Goal: Task Accomplishment & Management: Use online tool/utility

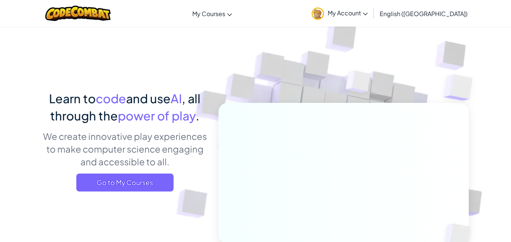
click at [367, 14] on icon at bounding box center [365, 14] width 5 height 3
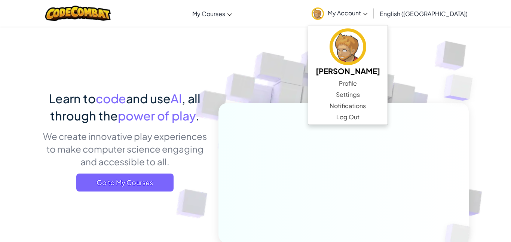
click at [367, 15] on span "My Account" at bounding box center [347, 13] width 40 height 8
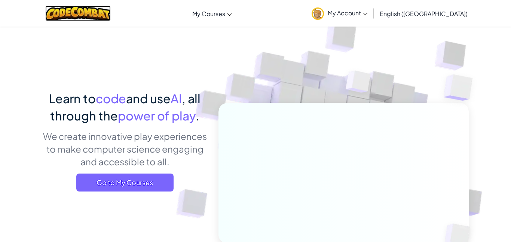
click at [87, 17] on img at bounding box center [77, 13] width 65 height 15
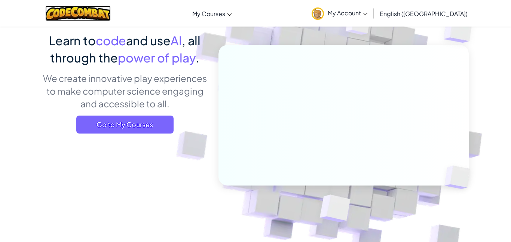
scroll to position [57, 0]
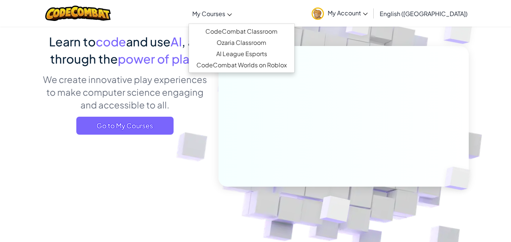
click at [235, 18] on link "My Courses" at bounding box center [211, 13] width 47 height 20
click at [262, 30] on link "CodeCombat Classroom" at bounding box center [241, 31] width 105 height 11
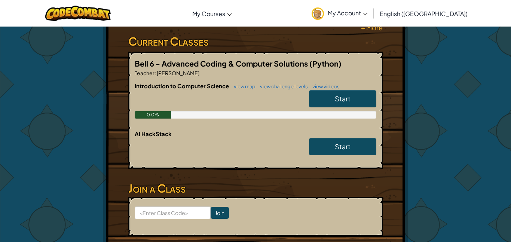
scroll to position [222, 0]
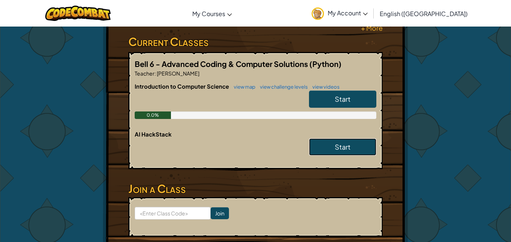
click at [350, 142] on span "Start" at bounding box center [343, 146] width 16 height 9
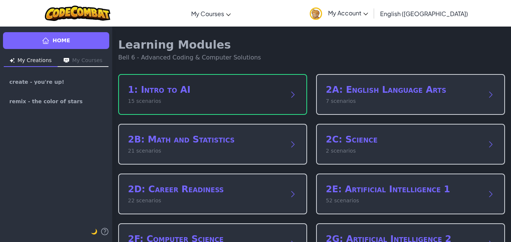
click at [294, 107] on div "1: Intro to AI 15 scenarios" at bounding box center [212, 94] width 189 height 41
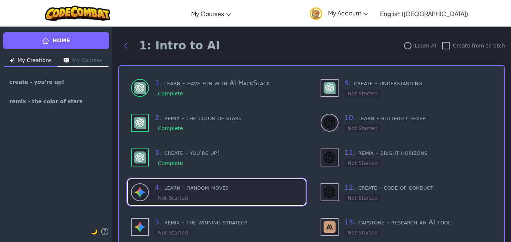
click at [238, 200] on div "4 . learn - random moves Not Started" at bounding box center [229, 192] width 148 height 20
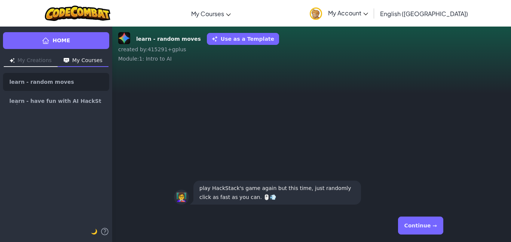
click at [428, 226] on button "Continue →" at bounding box center [420, 225] width 45 height 18
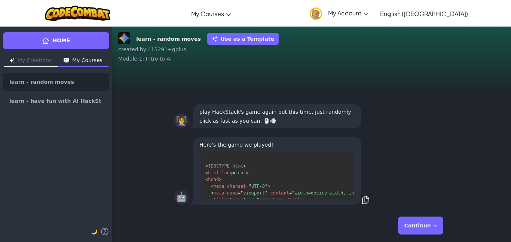
click at [432, 229] on button "Continue →" at bounding box center [420, 225] width 45 height 18
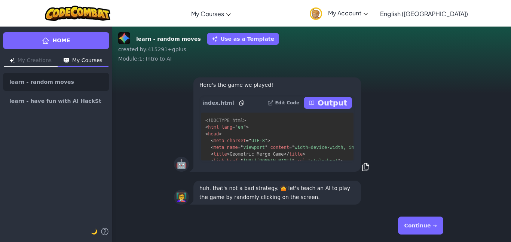
click at [332, 99] on p "Output" at bounding box center [332, 103] width 30 height 10
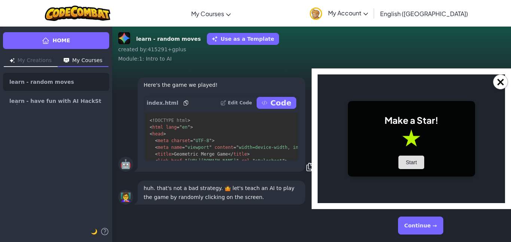
click at [414, 166] on button "Start" at bounding box center [411, 161] width 26 height 13
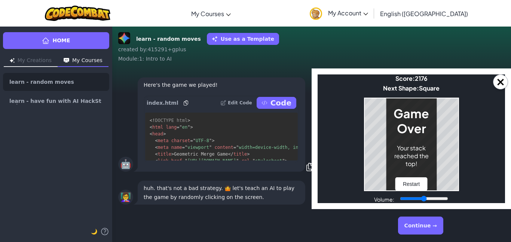
click at [426, 133] on h1 "Game Over" at bounding box center [411, 121] width 36 height 30
click at [420, 188] on button "Restart" at bounding box center [411, 183] width 32 height 13
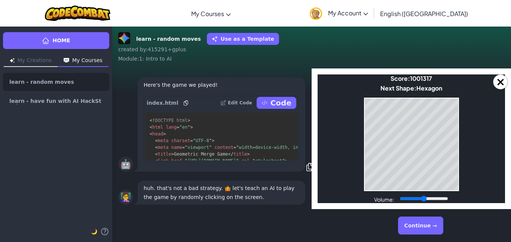
click at [422, 224] on button "Continue →" at bounding box center [420, 225] width 45 height 18
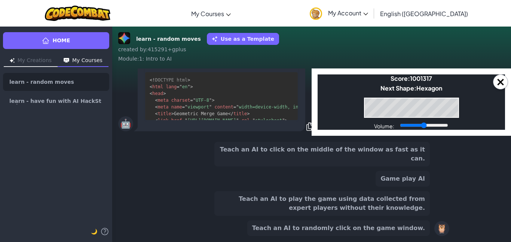
click at [422, 224] on button "Teach an AI to randomly click on the game window." at bounding box center [338, 228] width 182 height 16
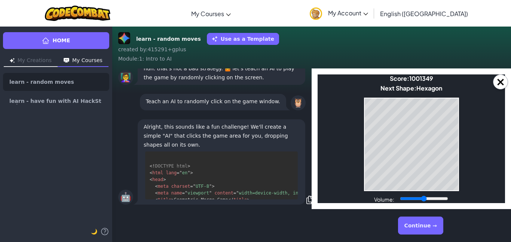
scroll to position [15, 0]
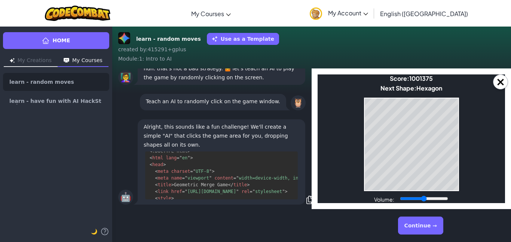
click at [419, 228] on button "Continue →" at bounding box center [420, 225] width 45 height 18
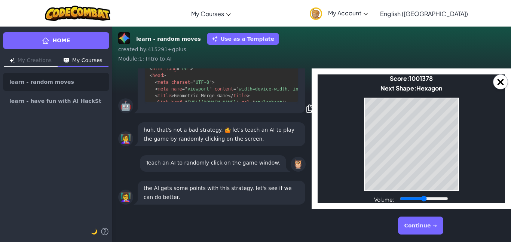
click at [418, 225] on button "Continue →" at bounding box center [420, 225] width 45 height 18
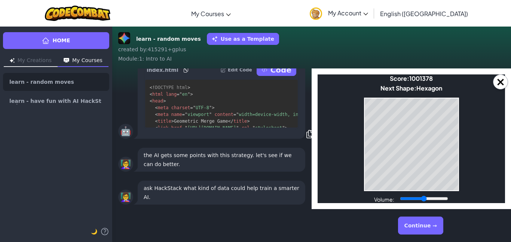
click at [425, 227] on button "Continue →" at bounding box center [420, 225] width 45 height 18
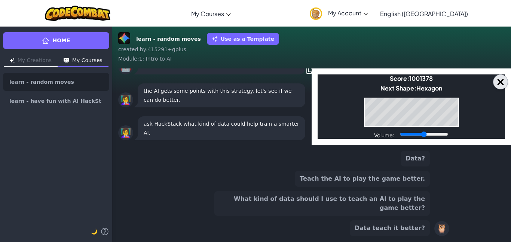
click at [502, 84] on button "×" at bounding box center [500, 81] width 15 height 15
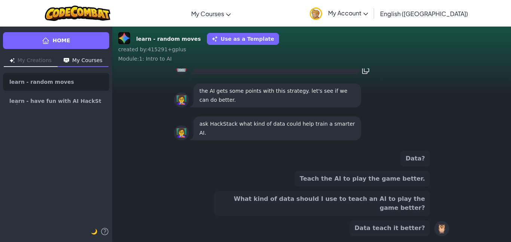
click at [418, 207] on button "What kind of data should I use to teach an AI to play the game better?" at bounding box center [321, 203] width 215 height 25
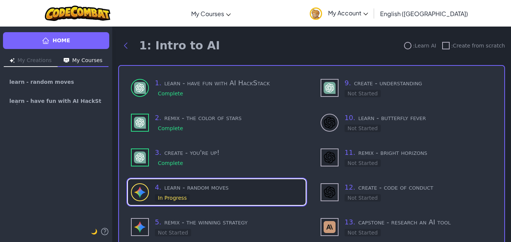
click at [206, 190] on h3 "4 . learn - random moves" at bounding box center [229, 187] width 148 height 10
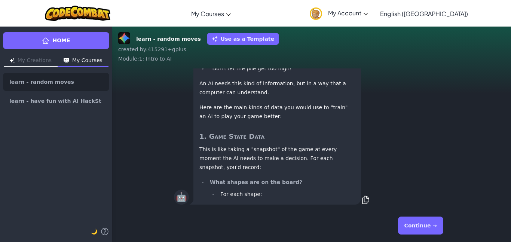
click at [421, 233] on button "Continue →" at bounding box center [420, 225] width 45 height 18
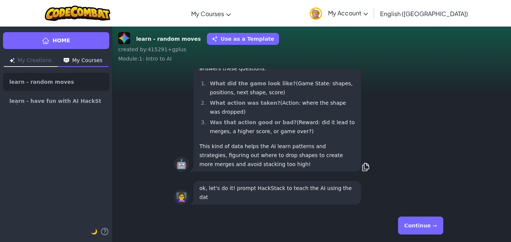
scroll to position [-7, 0]
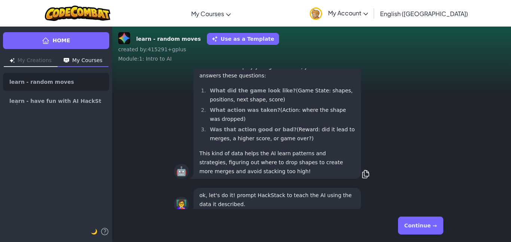
click at [420, 228] on button "Continue →" at bounding box center [420, 225] width 45 height 18
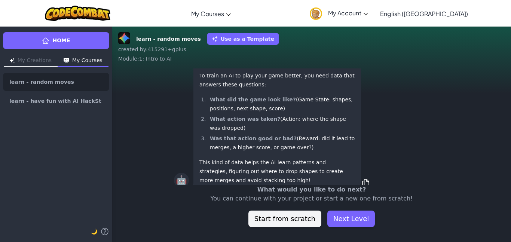
scroll to position [0, 0]
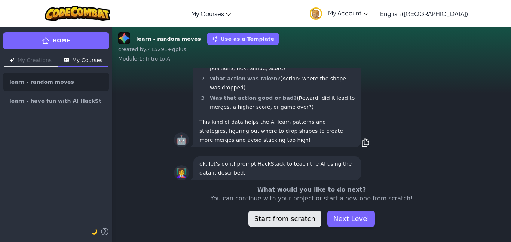
click at [304, 216] on button "Start from scratch" at bounding box center [284, 218] width 73 height 16
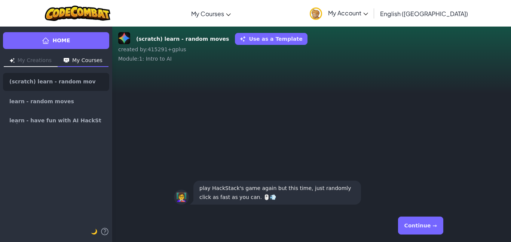
click at [342, 219] on div "Continue →" at bounding box center [311, 225] width 275 height 27
click at [410, 228] on button "Continue →" at bounding box center [420, 225] width 45 height 18
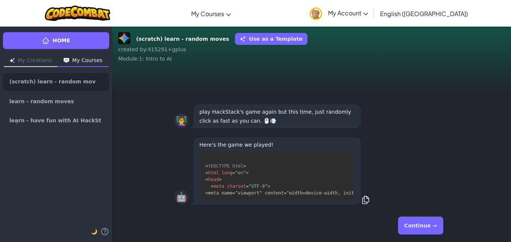
scroll to position [1, 0]
click at [410, 228] on button "Continue →" at bounding box center [420, 225] width 45 height 18
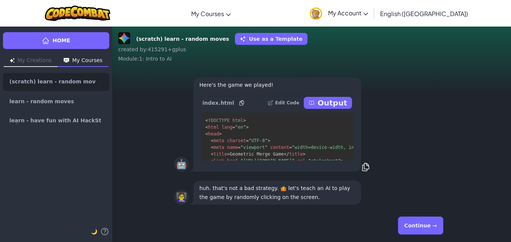
click at [409, 229] on button "Continue →" at bounding box center [420, 225] width 45 height 18
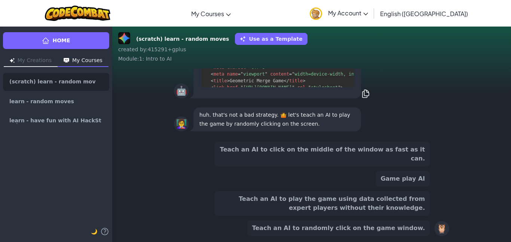
click at [410, 184] on button "Game play AI" at bounding box center [402, 179] width 54 height 16
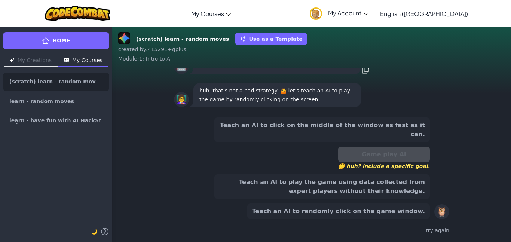
click at [392, 158] on div "Game play AI 🤔 huh? include a specific goal." at bounding box center [384, 158] width 92 height 23
click at [410, 195] on button "Teach an AI to play the game using data collected from expert players without t…" at bounding box center [321, 186] width 215 height 25
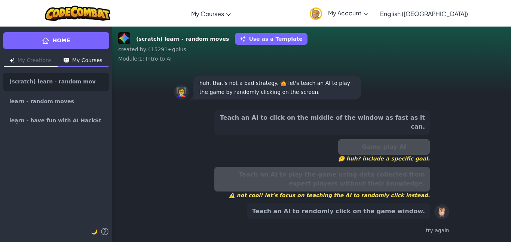
click at [330, 126] on button "Teach an AI to click on the middle of the window as fast as it can." at bounding box center [321, 122] width 215 height 25
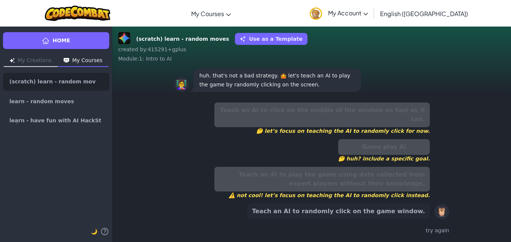
click at [383, 214] on button "Teach an AI to randomly click on the game window." at bounding box center [338, 211] width 182 height 16
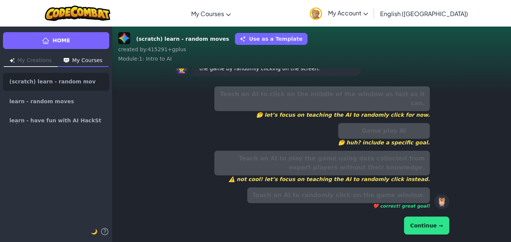
click at [421, 229] on button "Continue →" at bounding box center [426, 225] width 45 height 18
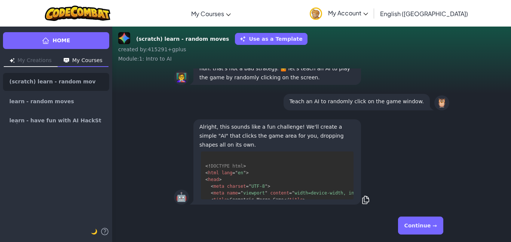
click at [423, 227] on button "Continue →" at bounding box center [420, 225] width 45 height 18
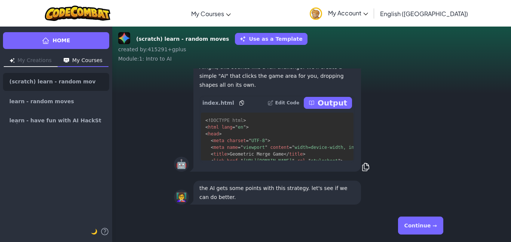
click at [426, 227] on button "Continue →" at bounding box center [420, 225] width 45 height 18
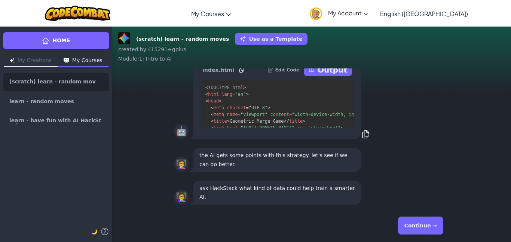
click at [426, 228] on button "Continue →" at bounding box center [420, 225] width 45 height 18
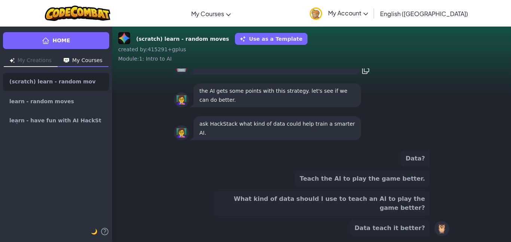
click at [403, 186] on button "Teach the AI to play the game better." at bounding box center [362, 179] width 135 height 16
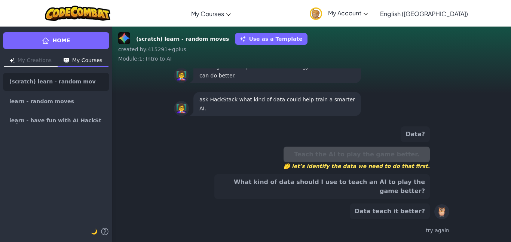
click at [446, 208] on div "🦉" at bounding box center [441, 211] width 15 height 15
click at [388, 181] on div "Data? Teach the AI to play the game better. 🤔 let’s identify the data we need t…" at bounding box center [321, 172] width 215 height 93
click at [391, 185] on button "What kind of data should I use to teach an AI to play the game better?" at bounding box center [321, 186] width 215 height 25
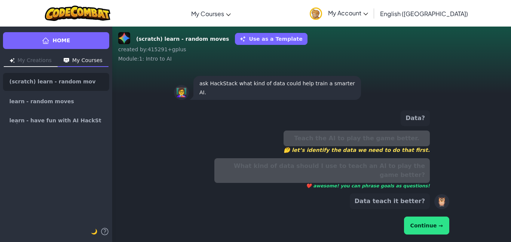
click at [429, 224] on button "Continue →" at bounding box center [426, 225] width 45 height 18
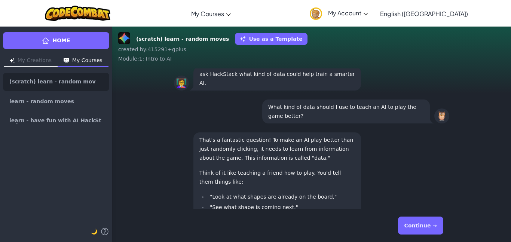
scroll to position [-103, 0]
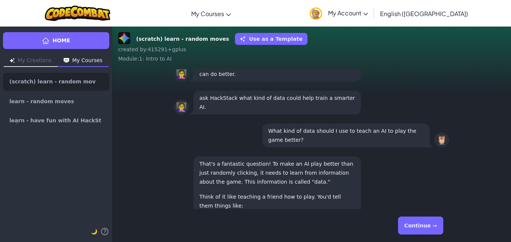
click at [430, 225] on button "Continue →" at bounding box center [420, 225] width 45 height 18
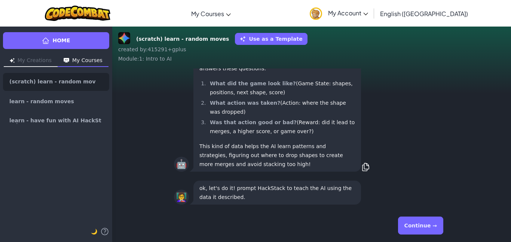
scroll to position [0, 0]
click at [430, 225] on button "Continue →" at bounding box center [420, 225] width 45 height 18
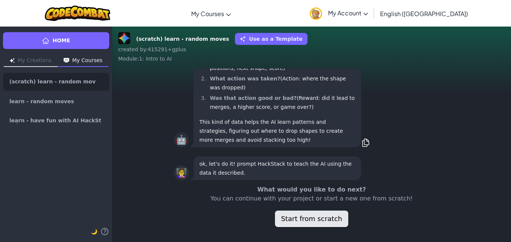
scroll to position [-24, 0]
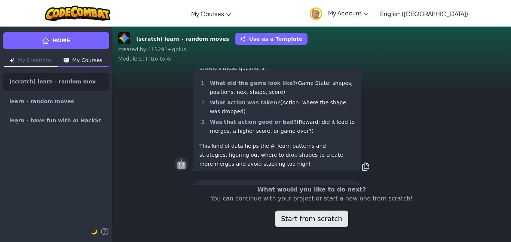
click at [303, 222] on button "Start from scratch" at bounding box center [311, 218] width 73 height 16
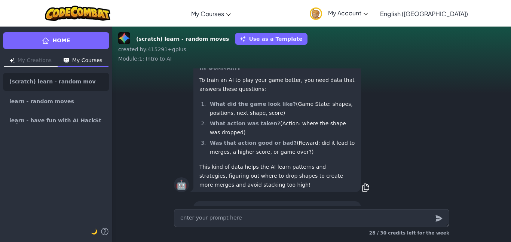
scroll to position [-3, 0]
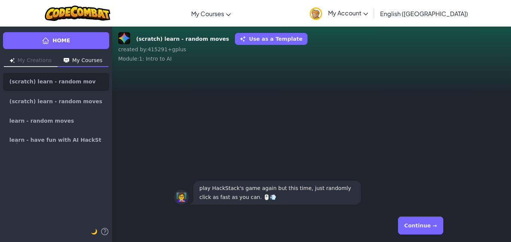
click at [416, 221] on button "Continue →" at bounding box center [420, 225] width 45 height 18
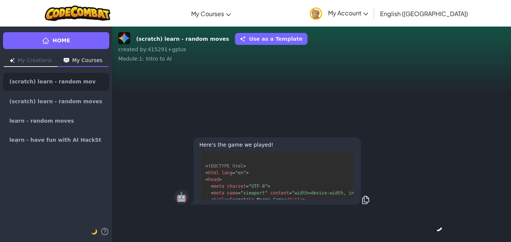
scroll to position [49, 0]
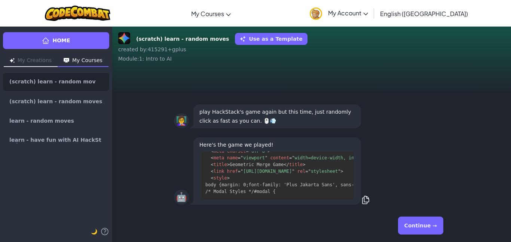
click at [420, 225] on button "Continue →" at bounding box center [420, 225] width 45 height 18
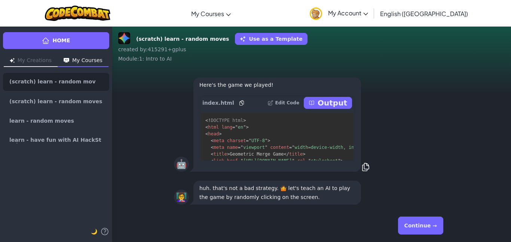
click at [420, 225] on button "Continue →" at bounding box center [420, 225] width 45 height 18
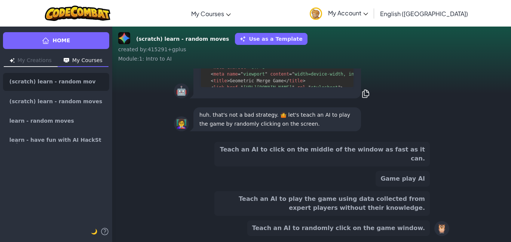
click at [407, 212] on button "Teach an AI to play the game using data collected from expert players without t…" at bounding box center [321, 203] width 215 height 25
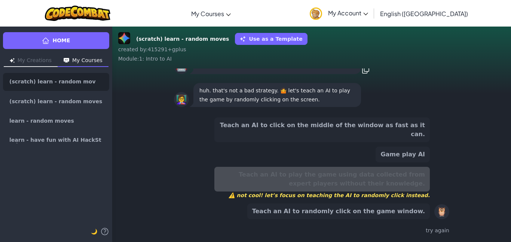
click at [406, 213] on button "Teach an AI to randomly click on the game window." at bounding box center [338, 211] width 182 height 16
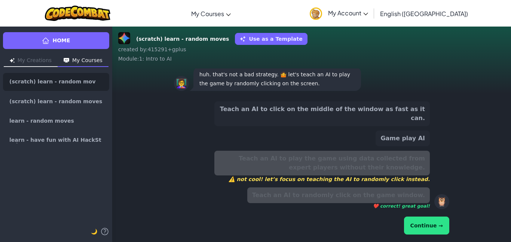
click at [436, 234] on button "Continue →" at bounding box center [426, 225] width 45 height 18
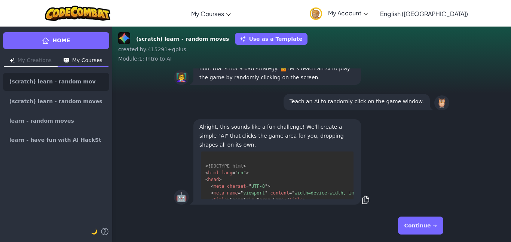
click at [435, 232] on button "Continue →" at bounding box center [420, 225] width 45 height 18
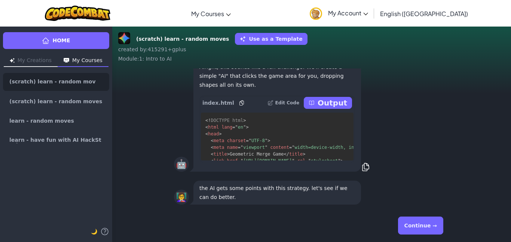
click at [333, 105] on p "Output" at bounding box center [332, 103] width 30 height 10
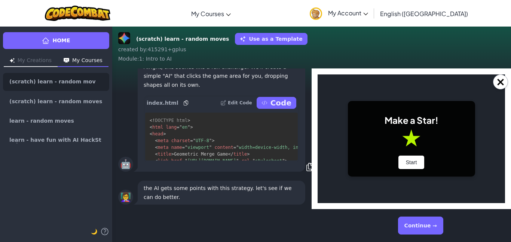
scroll to position [0, 0]
click at [410, 157] on button "Start" at bounding box center [411, 161] width 26 height 13
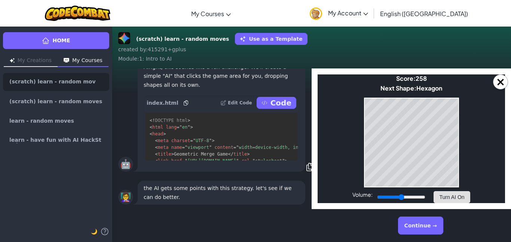
click at [443, 197] on button "Turn AI On" at bounding box center [451, 197] width 36 height 12
click at [435, 226] on button "Continue →" at bounding box center [420, 225] width 45 height 18
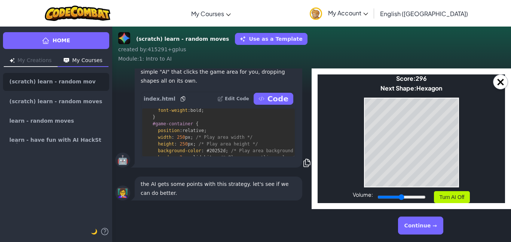
scroll to position [0, 3]
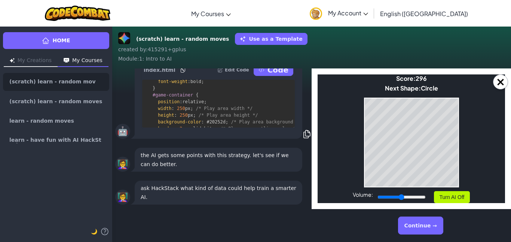
click at [437, 222] on button "Continue →" at bounding box center [420, 225] width 45 height 18
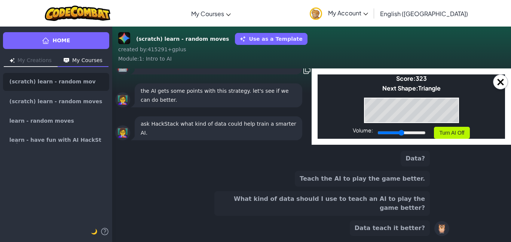
click at [400, 187] on button "Teach the AI to play the game better." at bounding box center [362, 179] width 135 height 16
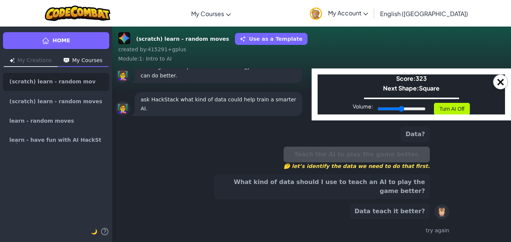
click at [400, 193] on button "What kind of data should I use to teach an AI to play the game better?" at bounding box center [321, 186] width 215 height 25
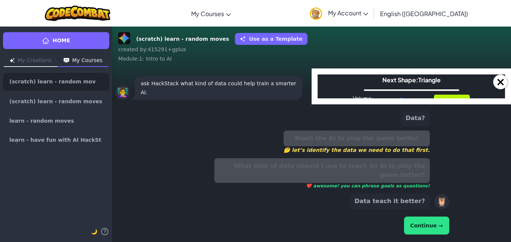
click at [430, 223] on button "Continue →" at bounding box center [426, 225] width 45 height 18
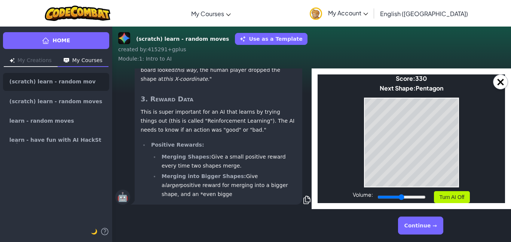
click at [427, 224] on button "Continue →" at bounding box center [420, 225] width 45 height 18
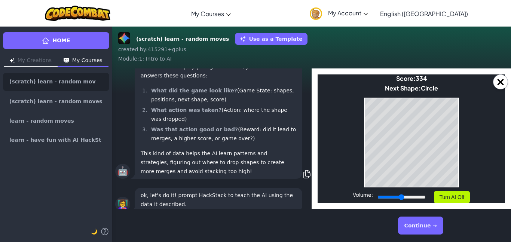
click at [426, 223] on button "Continue →" at bounding box center [420, 225] width 45 height 18
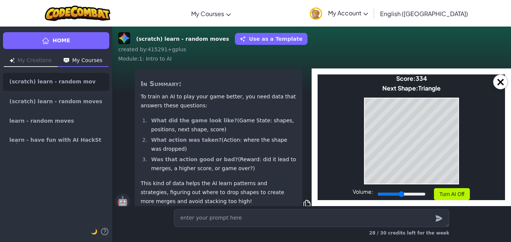
scroll to position [0, 3]
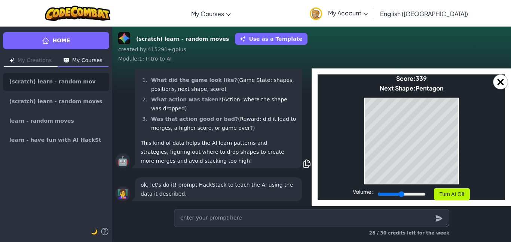
click at [383, 222] on textarea at bounding box center [311, 218] width 275 height 18
type textarea "x"
type textarea "s"
type textarea "x"
type textarea "sw"
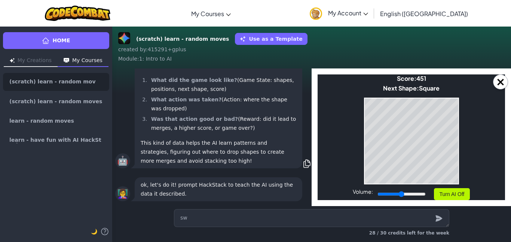
type textarea "x"
type textarea "swa"
type textarea "x"
type textarea "swap"
type textarea "x"
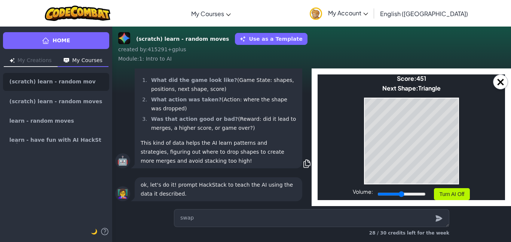
type textarea "swa"
type textarea "x"
type textarea "sw"
type textarea "x"
type textarea "s"
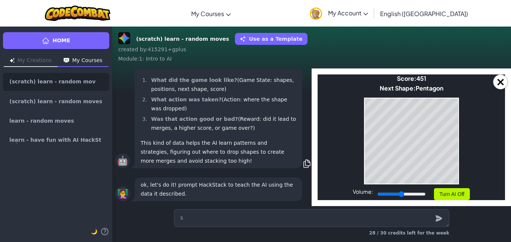
type textarea "x"
type textarea "sp"
type textarea "x"
type textarea "spa"
type textarea "x"
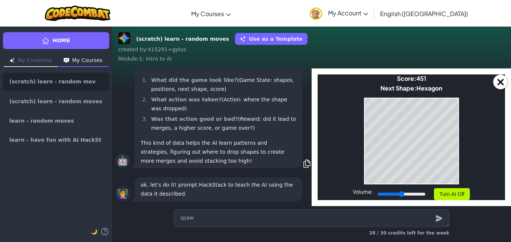
type textarea "spawn"
type textarea "x"
type textarea "spawn"
type textarea "x"
type textarea "spawn th"
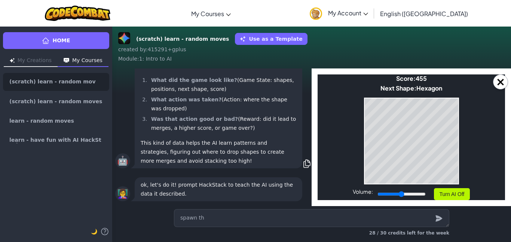
type textarea "x"
type textarea "spawn the"
type textarea "x"
type textarea "spawn the"
type textarea "x"
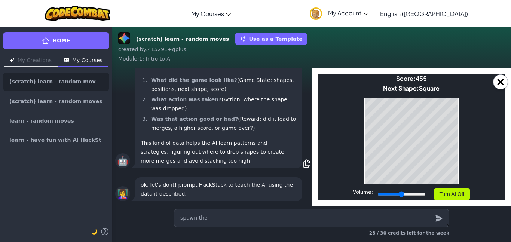
type textarea "spawn the s"
type textarea "x"
type textarea "spawn the sh"
type textarea "x"
type textarea "spawn the sha"
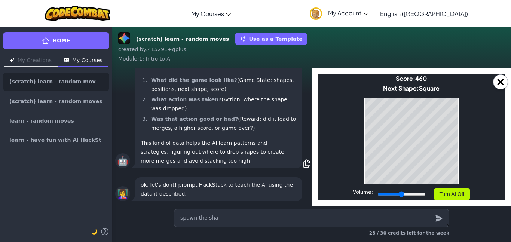
type textarea "x"
type textarea "spawn the shap"
type textarea "x"
type textarea "spawn the shape"
type textarea "x"
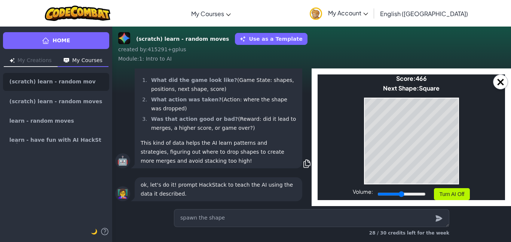
type textarea "spawn the shapes"
type textarea "x"
type textarea "spawn the shapes"
type textarea "x"
type textarea "spawn the shapes d"
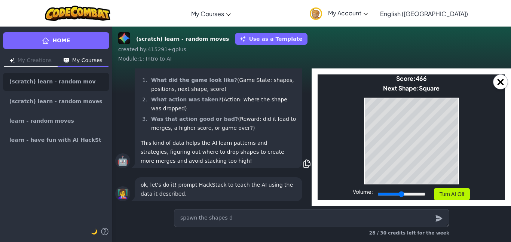
type textarea "x"
type textarea "spawn the shapes f"
type textarea "x"
type textarea "spawn the shapes fa"
type textarea "x"
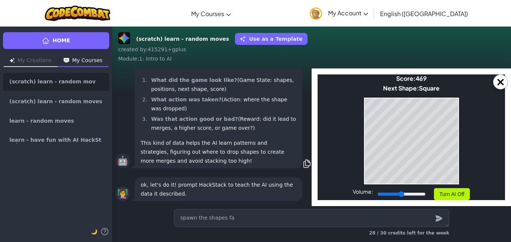
type textarea "spawn the shapes fas"
type textarea "x"
type textarea "spawn the shapes fast"
type textarea "x"
type textarea "spawn the shapes faste"
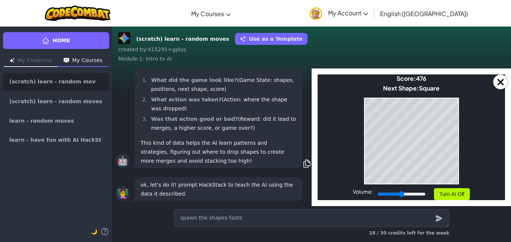
type textarea "x"
type textarea "spawn the shapes faster"
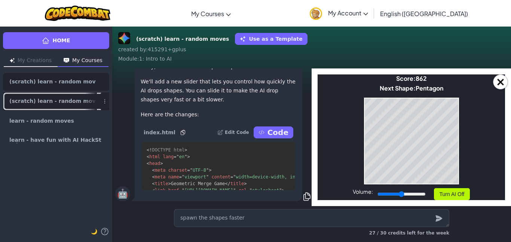
click at [92, 101] on div at bounding box center [91, 101] width 12 height 17
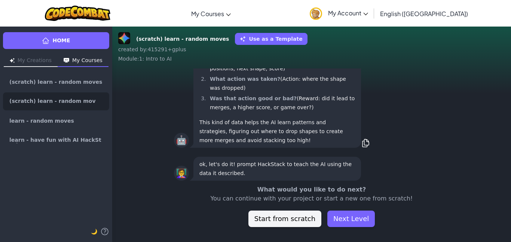
scroll to position [0, 0]
click at [280, 215] on button "Start from scratch" at bounding box center [284, 218] width 73 height 16
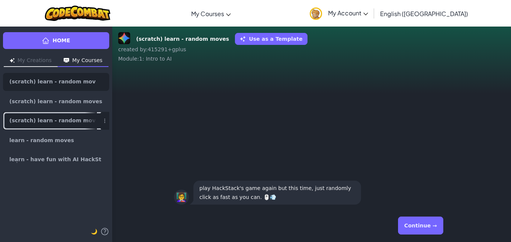
click at [87, 121] on div at bounding box center [91, 120] width 12 height 17
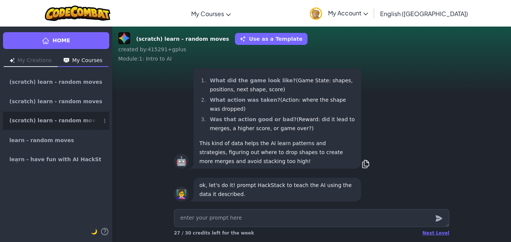
scroll to position [0, 0]
click at [91, 98] on div at bounding box center [91, 101] width 12 height 17
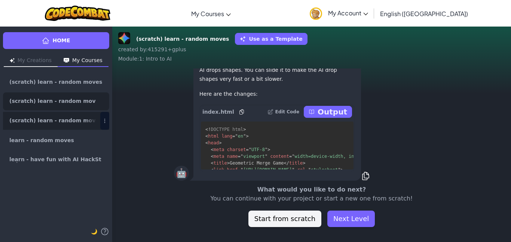
scroll to position [0, 0]
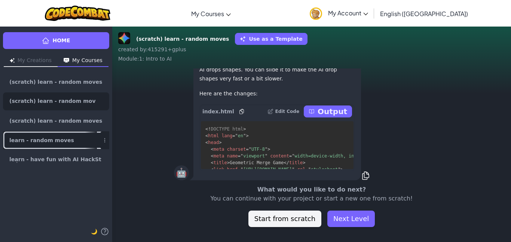
click at [67, 145] on link "learn - random moves" at bounding box center [56, 140] width 106 height 18
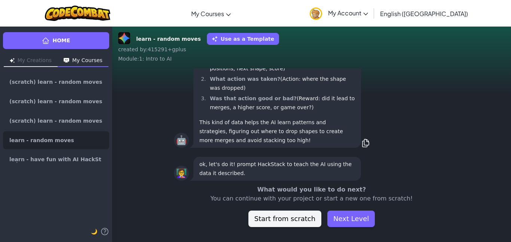
scroll to position [0, 0]
drag, startPoint x: 272, startPoint y: 215, endPoint x: 374, endPoint y: 208, distance: 101.9
click at [374, 208] on div "What would you like to do next? You can continue with your project or start a n…" at bounding box center [311, 206] width 398 height 42
click at [363, 213] on button "Next Level" at bounding box center [350, 218] width 47 height 16
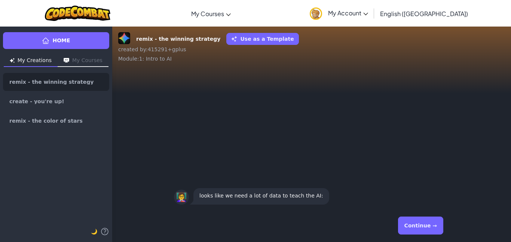
click at [417, 227] on button "Continue →" at bounding box center [420, 225] width 45 height 18
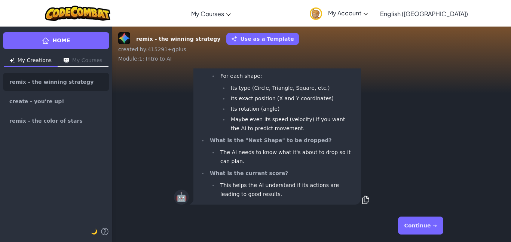
scroll to position [0, 0]
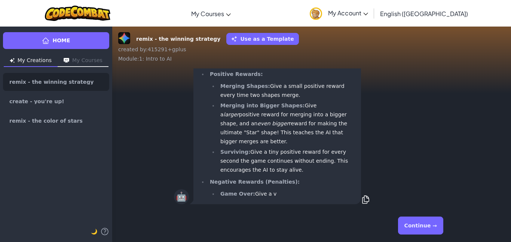
click at [418, 227] on button "Continue →" at bounding box center [420, 225] width 45 height 18
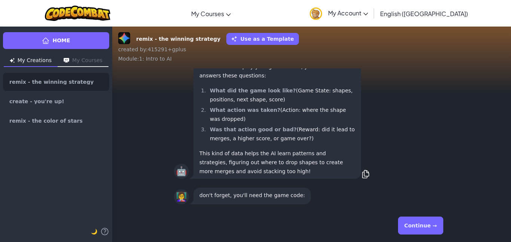
click at [419, 227] on button "Continue →" at bounding box center [420, 225] width 45 height 18
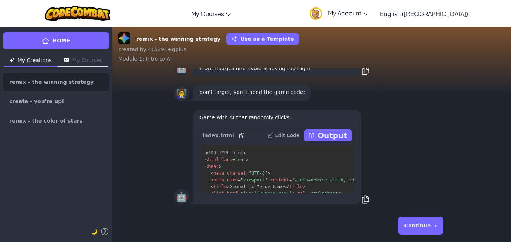
scroll to position [-27, 0]
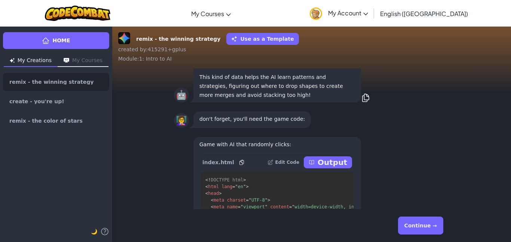
click at [419, 227] on button "Continue →" at bounding box center [420, 225] width 45 height 18
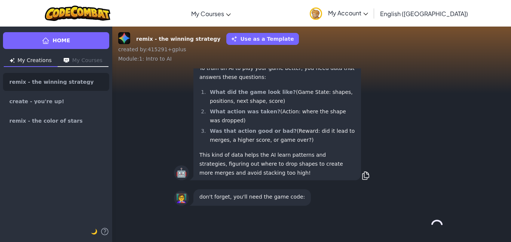
scroll to position [0, 0]
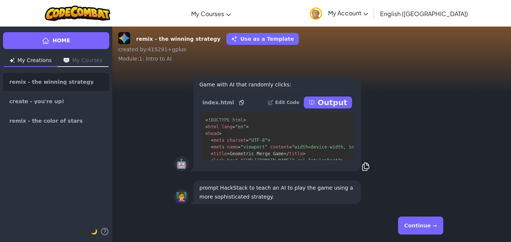
click at [419, 228] on button "Continue →" at bounding box center [420, 225] width 45 height 18
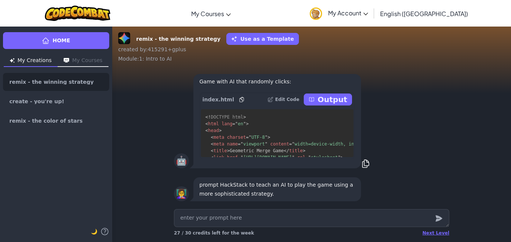
scroll to position [-3, 0]
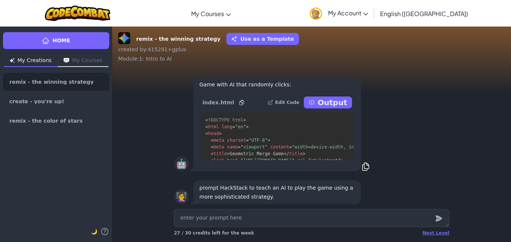
click at [328, 102] on p "Output" at bounding box center [332, 102] width 30 height 10
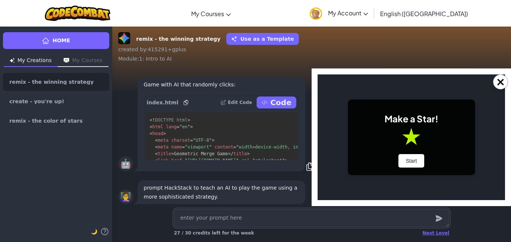
scroll to position [0, 0]
click at [407, 157] on button "Start" at bounding box center [411, 160] width 26 height 13
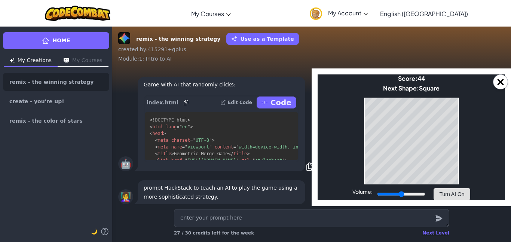
click at [451, 196] on button "Turn AI On" at bounding box center [451, 194] width 36 height 12
click at [357, 216] on textarea at bounding box center [311, 218] width 275 height 18
type textarea "x"
type textarea "S"
type textarea "x"
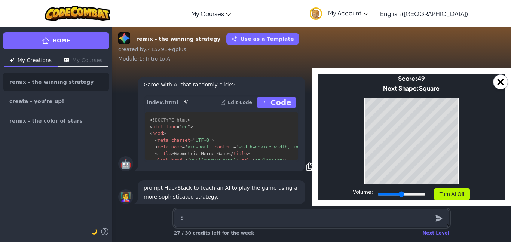
type textarea "Sp"
type textarea "x"
type textarea "Spa"
type textarea "x"
type textarea "Span"
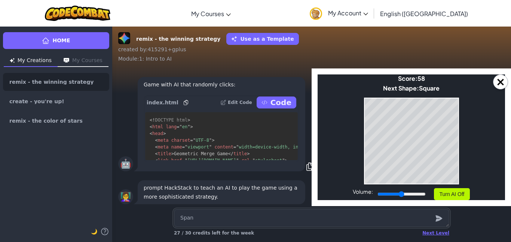
type textarea "x"
type textarea "Span"
type textarea "x"
type textarea "Span"
type textarea "x"
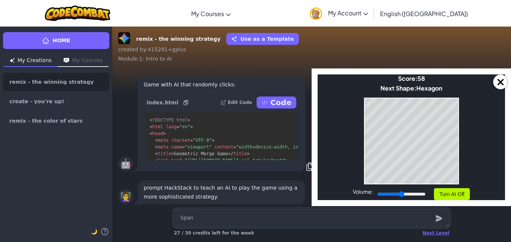
type textarea "Spa"
type textarea "x"
type textarea "Spaw"
type textarea "x"
type textarea "Spawn"
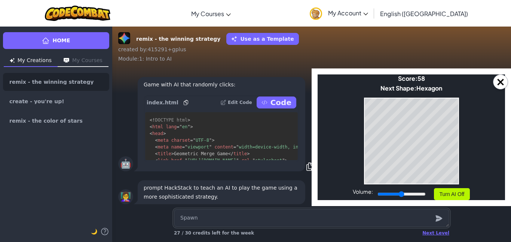
type textarea "x"
type textarea "Spawn"
type textarea "x"
type textarea "Spawn t"
type textarea "x"
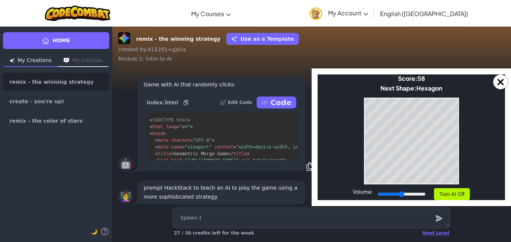
type textarea "Spawn th"
type textarea "x"
type textarea "Spawn the"
type textarea "x"
type textarea "Spawn the"
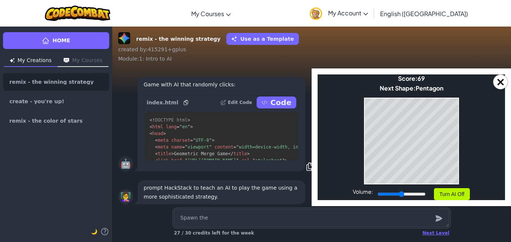
type textarea "x"
type textarea "Spawn the s"
type textarea "x"
type textarea "Spawn the sh"
type textarea "x"
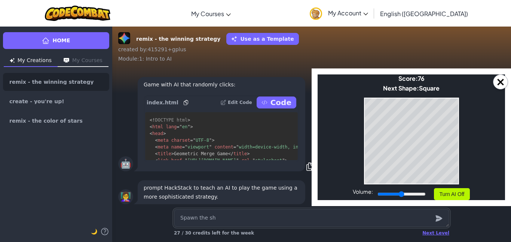
type textarea "Spawn the sha"
type textarea "x"
type textarea "Spawn the shape"
type textarea "x"
type textarea "Spawn the shape"
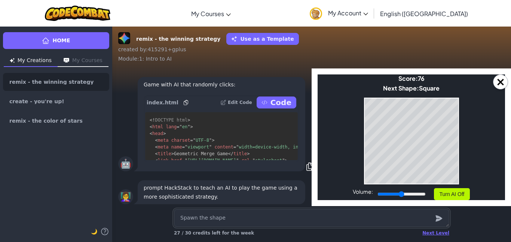
type textarea "x"
type textarea "Spawn the shape i"
type textarea "x"
type textarea "Spawn the shape in"
type textarea "x"
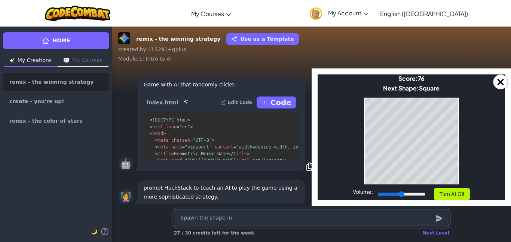
type textarea "Spawn the shape in"
type textarea "x"
type textarea "Spawn the shape in t"
type textarea "x"
type textarea "Spawn the shape in th"
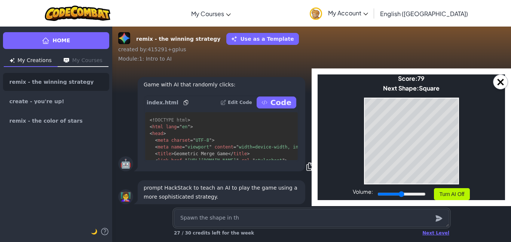
type textarea "x"
type textarea "Spawn the shape in the"
type textarea "x"
type textarea "Spawn the shape in the"
type textarea "x"
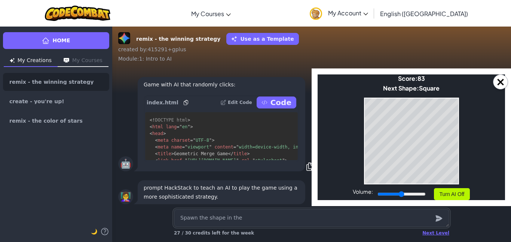
type textarea "Spawn the shape in the o"
type textarea "x"
type textarea "Spawn the shape in the op"
type textarea "x"
type textarea "Spawn the shape in the opt"
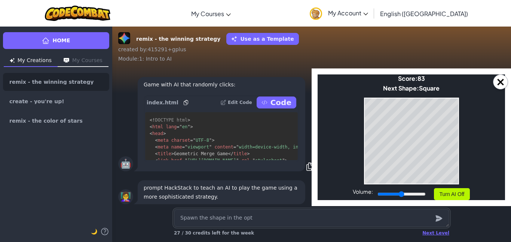
type textarea "x"
type textarea "Spawn the shape in the opti"
type textarea "x"
type textarea "Spawn the shape in the optim"
type textarea "x"
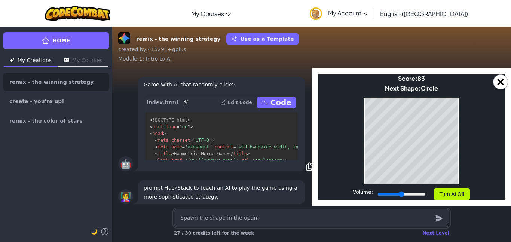
type textarea "Spawn the shape in the optima"
type textarea "x"
type textarea "Spawn the shape in the optimal"
type textarea "x"
type textarea "Spawn the shape in the optimal"
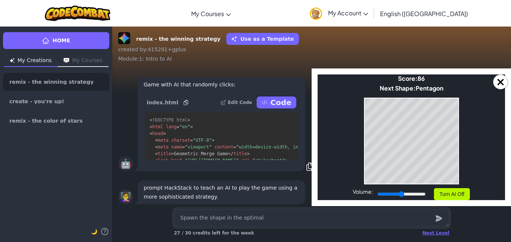
type textarea "x"
type textarea "Spawn the shape in the optimal p"
type textarea "x"
type textarea "Spawn the shape in the optimal pla"
type textarea "x"
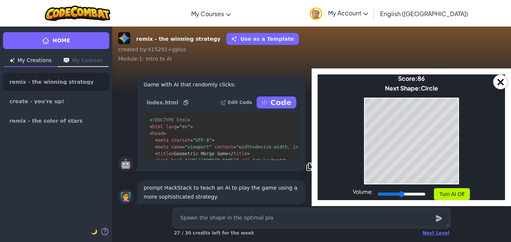
type textarea "Spawn the shape in the optimal plac"
type textarea "x"
type textarea "Spawn the shape in the optimal place"
type textarea "x"
type textarea "Spawn the shape in the optimal place"
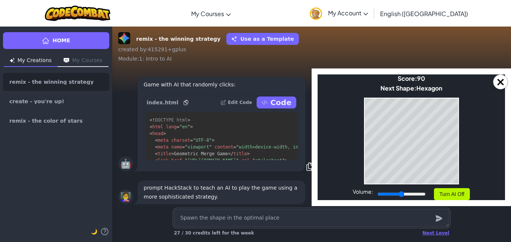
type textarea "x"
type textarea "Spawn the shape in the optimal place f"
type textarea "x"
type textarea "Spawn the shape in the optimal place fo"
type textarea "x"
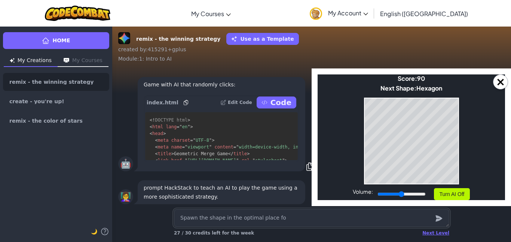
type textarea "Spawn the shape in the optimal place for"
type textarea "x"
type textarea "Spawn the shape in the optimal place for"
type textarea "x"
type textarea "Spawn the shape in the optimal place for i"
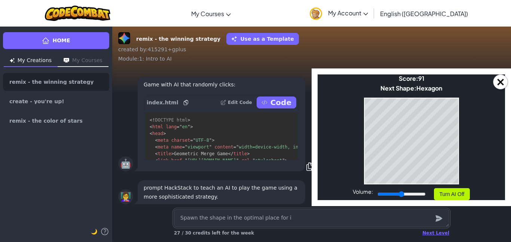
type textarea "x"
type textarea "Spawn the shape in the optimal place for it"
type textarea "x"
type textarea "Spawn the shape in the optimal place for it"
type textarea "x"
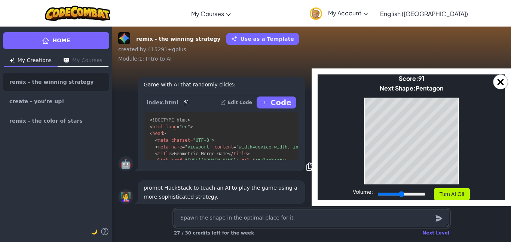
type textarea "Spawn the shape in the optimal place for it t"
type textarea "x"
type textarea "Spawn the shape in the optimal place for it to"
type textarea "x"
type textarea "Spawn the shape in the optimal place for it to"
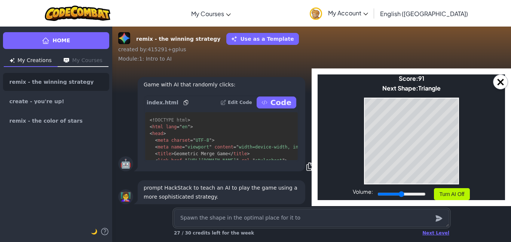
type textarea "x"
type textarea "Spawn the shape in the optimal place for it to c"
type textarea "x"
type textarea "Spawn the shape in the optimal place for it to co"
type textarea "x"
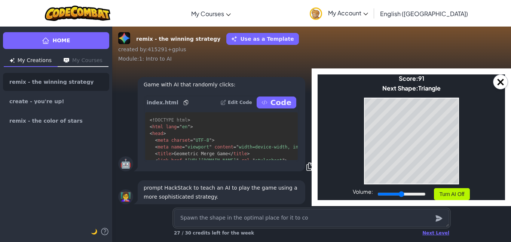
type textarea "Spawn the shape in the optimal place for it to com"
type textarea "x"
type textarea "Spawn the shape in the optimal place for it to comb"
type textarea "x"
type textarea "Spawn the shape in the optimal place for it to combi"
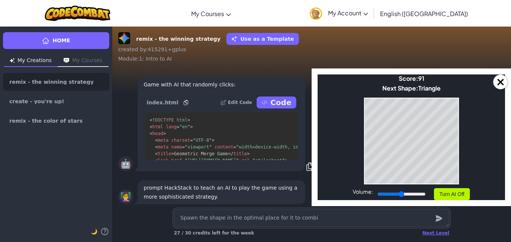
type textarea "x"
type textarea "Spawn the shape in the optimal place for it to combin"
type textarea "x"
type textarea "Spawn the shape in the optimal place for it to combine"
type textarea "x"
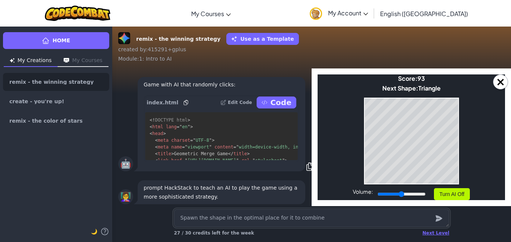
type textarea "Spawn the shape in the optimal place for it to combine"
type textarea "x"
type textarea "Spawn the shape in the optimal place for it to combine w"
type textarea "x"
type textarea "Spawn the shape in the optimal place for it to combine wi"
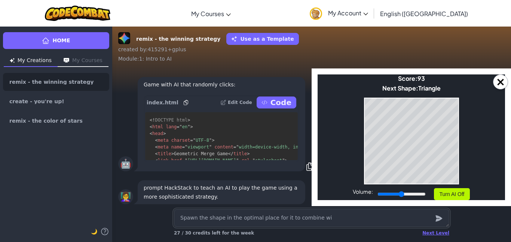
type textarea "x"
type textarea "Spawn the shape in the optimal place for it to combine wit"
type textarea "x"
type textarea "Spawn the shape in the optimal place for it to combine with"
type textarea "x"
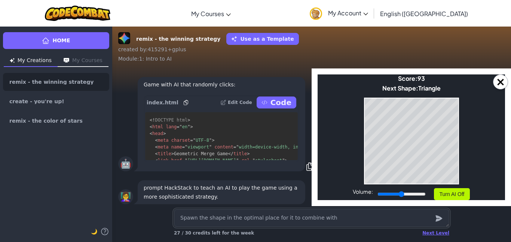
type textarea "Spawn the shape in the optimal place for it to combine with"
type textarea "x"
type textarea "Spawn the shape in the optimal place for it to combine with a"
type textarea "x"
type textarea "Spawn the shape in the optimal place for it to combine with a"
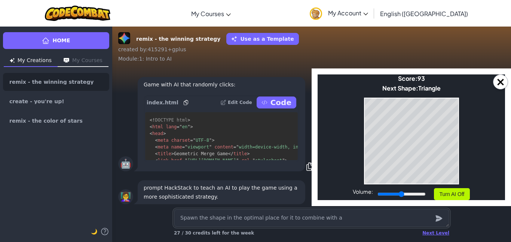
type textarea "x"
type textarea "Spawn the shape in the optimal place for it to combine with a s"
type textarea "x"
type textarea "Spawn the shape in the optimal place for it to combine with a si"
type textarea "x"
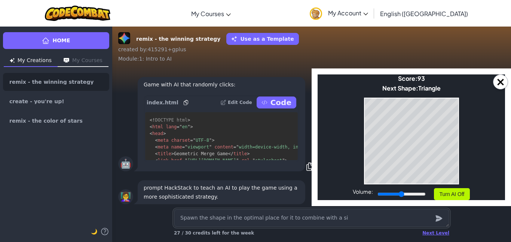
type textarea "Spawn the shape in the optimal place for it to combine with a sim"
type textarea "x"
type textarea "Spawn the shape in the optimal place for it to combine with a simi"
type textarea "x"
type textarea "Spawn the shape in the optimal place for it to combine with a simil"
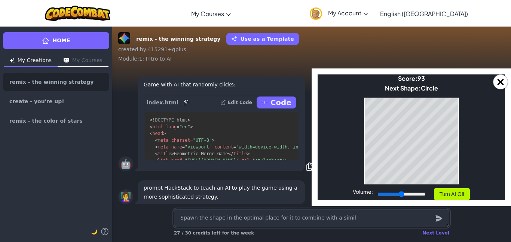
type textarea "x"
type textarea "Spawn the shape in the optimal place for it to combine with a simila"
type textarea "x"
type textarea "Spawn the shape in the optimal place for it to combine with a similar"
type textarea "x"
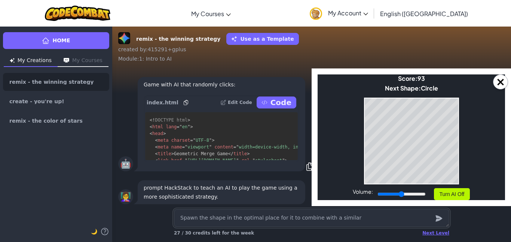
type textarea "Spawn the shape in the optimal place for it to combine with a similar"
click at [462, 193] on button "Turn AI Off" at bounding box center [452, 194] width 36 height 12
click at [462, 193] on button "Turn AI On" at bounding box center [451, 194] width 36 height 12
click at [439, 218] on icon "submit" at bounding box center [438, 218] width 8 height 9
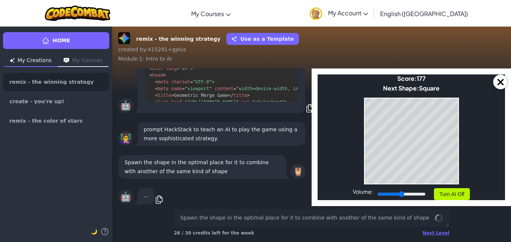
scroll to position [0, 0]
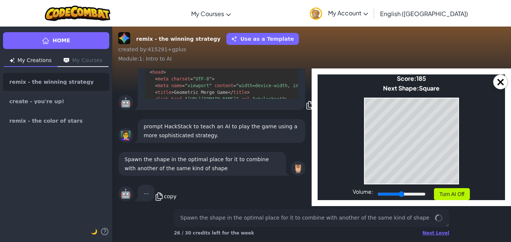
click at [160, 196] on icon at bounding box center [158, 196] width 9 height 9
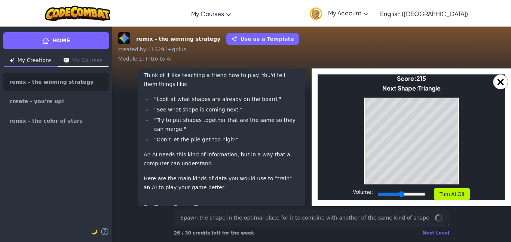
scroll to position [876, 0]
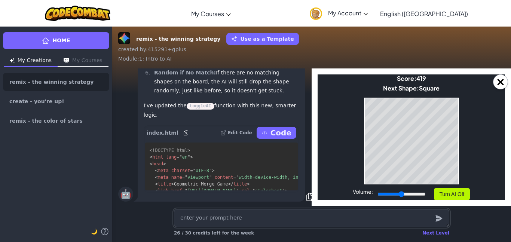
click at [210, 216] on textarea at bounding box center [311, 218] width 275 height 18
click at [444, 234] on div "Next Level" at bounding box center [435, 233] width 27 height 6
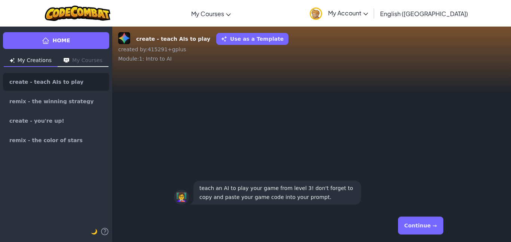
click at [411, 222] on button "Continue →" at bounding box center [420, 225] width 45 height 18
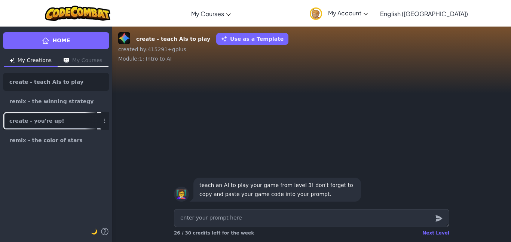
click at [60, 121] on link "create - you're up!" at bounding box center [56, 121] width 106 height 18
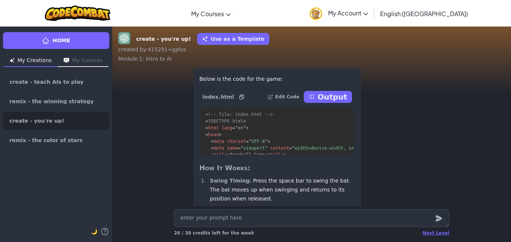
scroll to position [-160, 0]
click at [337, 102] on p "Output" at bounding box center [332, 97] width 30 height 10
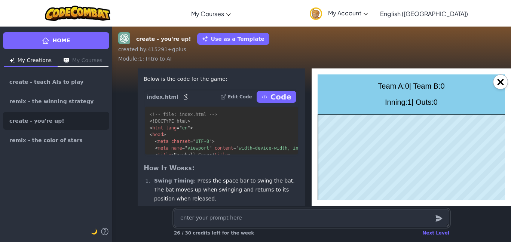
scroll to position [0, 0]
click at [350, 221] on textarea at bounding box center [311, 218] width 275 height 18
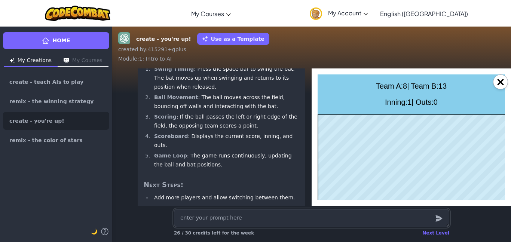
scroll to position [0, 0]
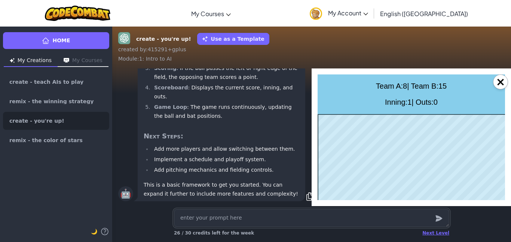
type textarea "x"
type textarea "i"
type textarea "x"
type textarea "in"
type textarea "x"
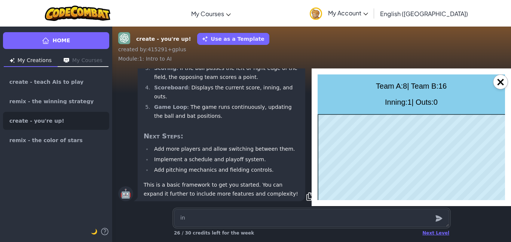
type textarea "i"
type textarea "x"
type textarea "a"
type textarea "x"
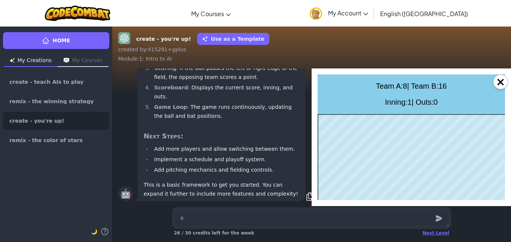
type textarea "ad"
type textarea "x"
type textarea "add"
type textarea "x"
type textarea "add"
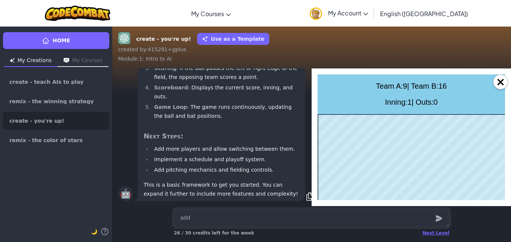
type textarea "x"
type textarea "add"
type textarea "x"
type textarea "ad"
type textarea "x"
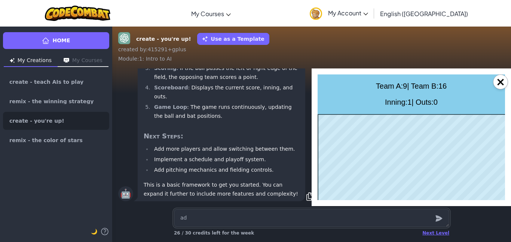
type textarea "a"
type textarea "x"
type textarea "A"
type textarea "x"
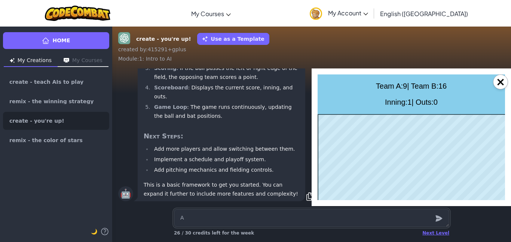
type textarea "Ad"
type textarea "x"
type textarea "Add"
type textarea "x"
type textarea "Add"
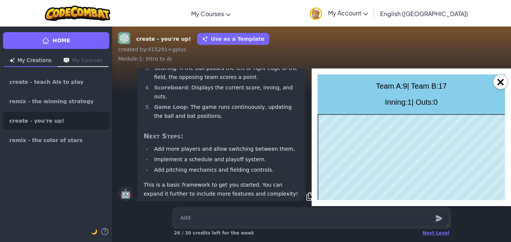
type textarea "x"
type textarea "Add p"
type textarea "x"
type textarea "Add pl"
type textarea "x"
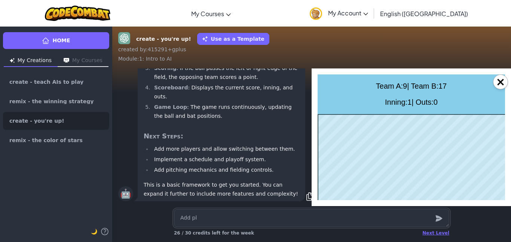
type textarea "Add pla"
type textarea "x"
type textarea "Add pl"
type textarea "x"
type textarea "Add p"
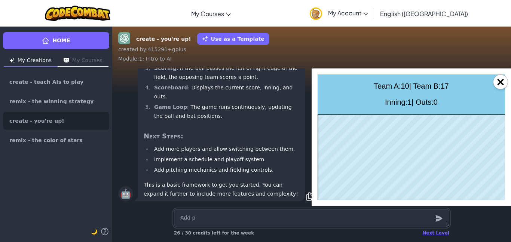
type textarea "x"
type textarea "Add"
type textarea "x"
type textarea "Add"
type textarea "x"
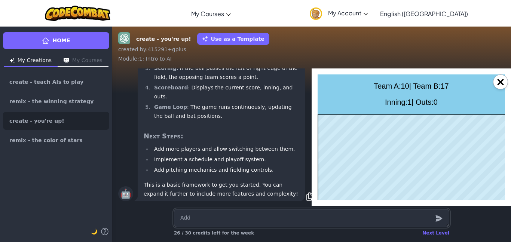
type textarea "Ad"
type textarea "x"
type textarea "A"
type textarea "x"
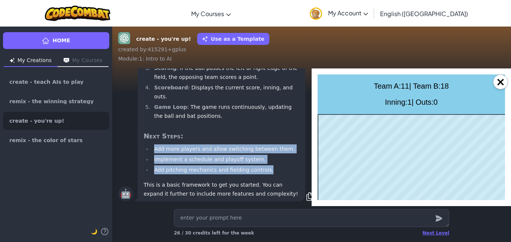
drag, startPoint x: 154, startPoint y: 148, endPoint x: 274, endPoint y: 171, distance: 122.5
click at [274, 171] on ul "Add more players and allow switching between them. Implement a schedule and pla…" at bounding box center [221, 159] width 155 height 30
copy ul "Add more players and allow switching between them. Implement a schedule and pla…"
click at [229, 218] on textarea at bounding box center [311, 218] width 275 height 18
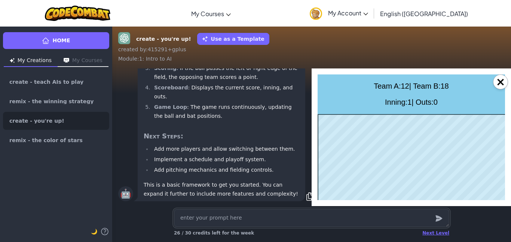
paste textarea "Add more players and allow switching between them. Implement a schedule and pla…"
type textarea "x"
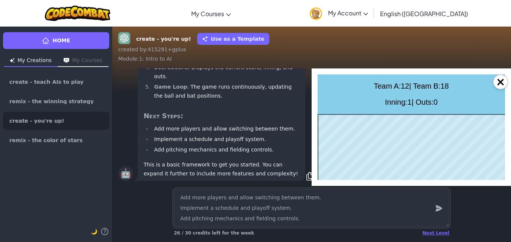
scroll to position [-20, 0]
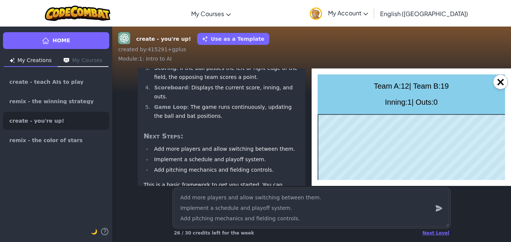
type textarea "Add more players and allow switching between them. Implement a schedule and pla…"
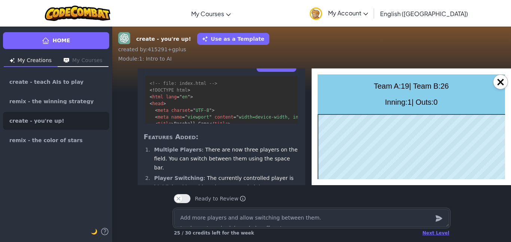
scroll to position [-155, 0]
click at [495, 84] on button "×" at bounding box center [500, 81] width 15 height 15
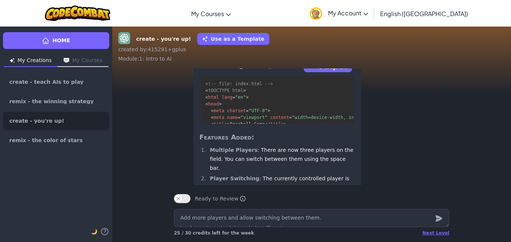
click at [342, 71] on p "Output" at bounding box center [332, 66] width 30 height 10
type textarea "x"
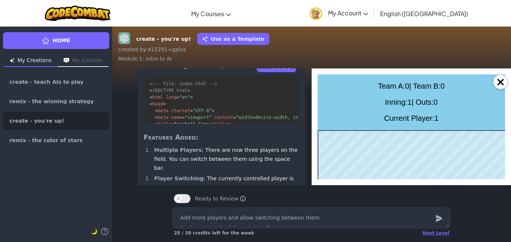
scroll to position [0, 0]
click at [289, 212] on textarea "Add more players and allow switching between them. Implement a schedule and pla…" at bounding box center [311, 218] width 275 height 18
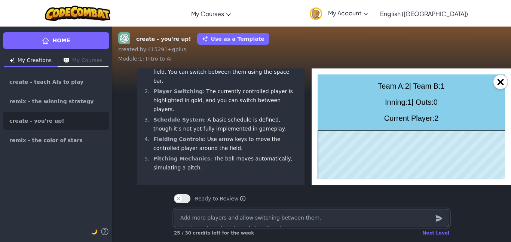
scroll to position [-68, 1]
type textarea "x"
type textarea "C"
type textarea "x"
type textarea "Cr"
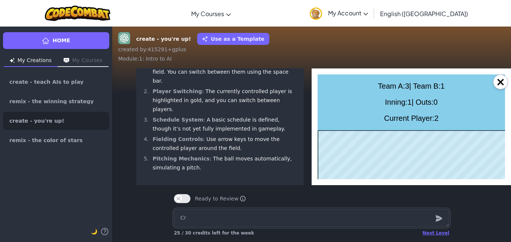
type textarea "x"
type textarea "Cre"
type textarea "x"
type textarea "Crea"
type textarea "x"
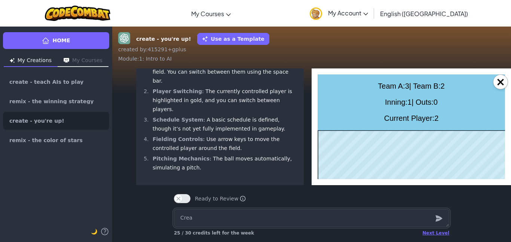
type textarea "Creat"
type textarea "x"
type textarea "Create"
type textarea "x"
type textarea "Create"
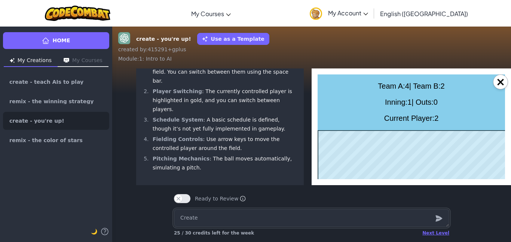
type textarea "x"
type textarea "Create a"
type textarea "x"
type textarea "Create a"
type textarea "x"
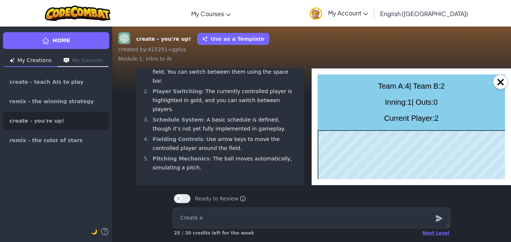
type textarea "Create a m"
type textarea "x"
type textarea "Create a mo"
type textarea "x"
type textarea "Create a more"
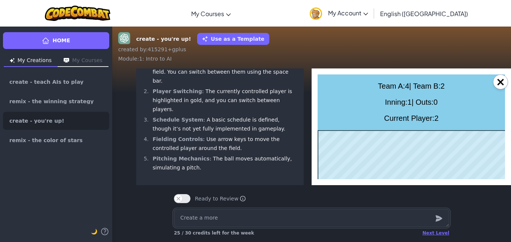
type textarea "x"
type textarea "Create a more"
type textarea "x"
type textarea "Create a more r"
type textarea "x"
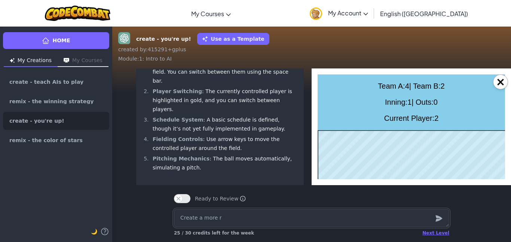
type textarea "Create a more re"
type textarea "x"
type textarea "Create a more rea"
type textarea "x"
type textarea "Create a more real"
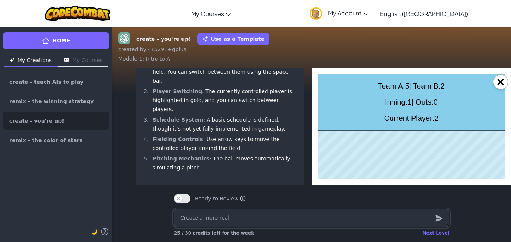
type textarea "x"
type textarea "Create a more reali"
type textarea "x"
type textarea "Create a more realiz"
type textarea "x"
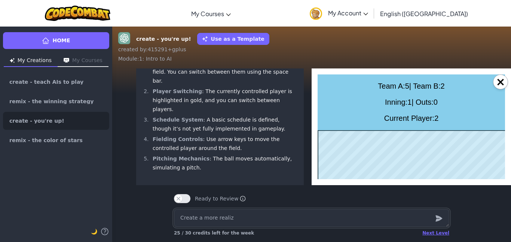
type textarea "Create a more reali"
type textarea "x"
type textarea "Create a more real"
type textarea "x"
type textarea "Create a more rea"
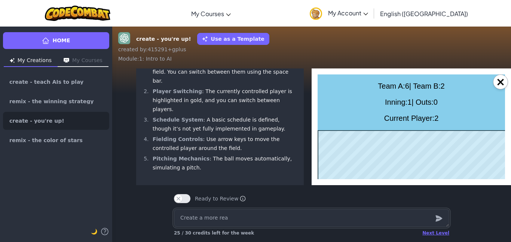
type textarea "x"
type textarea "Create a more re"
type textarea "x"
type textarea "Create a more r"
type textarea "x"
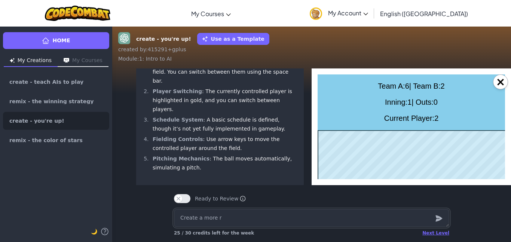
type textarea "Create a more"
type textarea "x"
type textarea "Create a more"
type textarea "x"
type textarea "Create a mor"
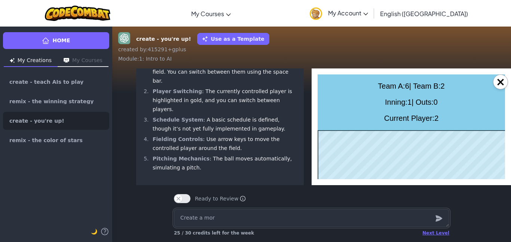
type textarea "x"
type textarea "Create a mo"
type textarea "x"
type textarea "Create a m"
type textarea "x"
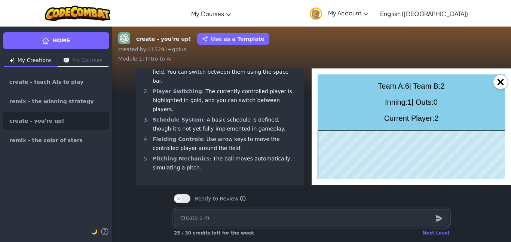
type textarea "Create a"
type textarea "x"
type textarea "Create a"
type textarea "x"
type textarea "Create"
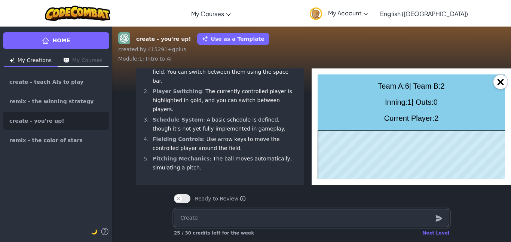
type textarea "x"
type textarea "Create"
type textarea "x"
type textarea "Creat"
type textarea "x"
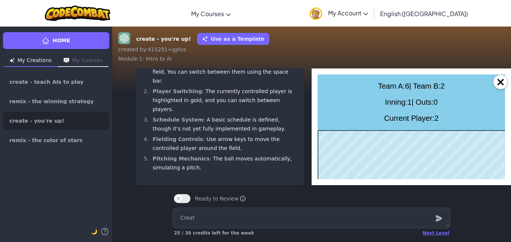
type textarea "Crea"
type textarea "x"
type textarea "Cre"
type textarea "x"
type textarea "Cr"
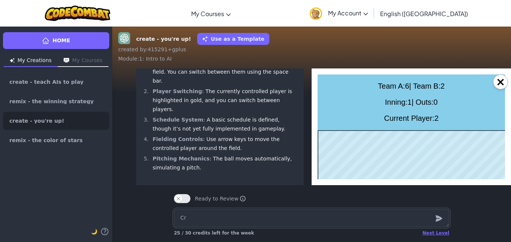
type textarea "x"
type textarea "C"
type textarea "x"
type textarea "U"
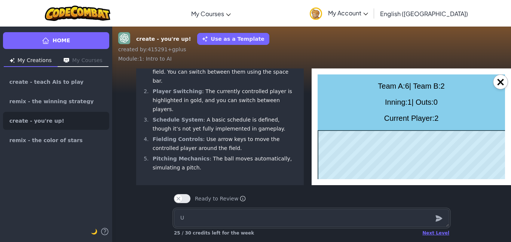
type textarea "x"
type textarea "Us"
type textarea "x"
type textarea "Use"
type textarea "x"
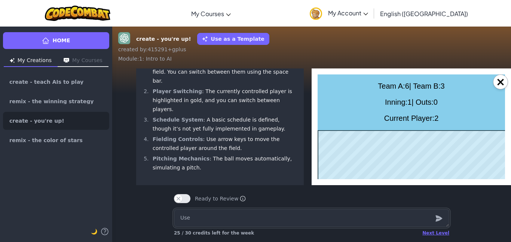
type textarea "Use"
type textarea "x"
type textarea "Use f"
type textarea "x"
type textarea "Use for"
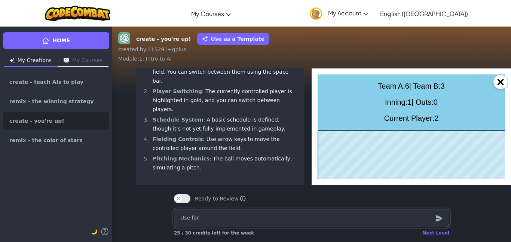
type textarea "x"
type textarea "Use foru"
type textarea "x"
type textarea "Use for"
type textarea "x"
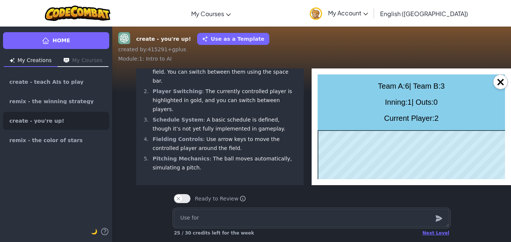
type textarea "Use fo"
type textarea "x"
type textarea "Use fou"
type textarea "x"
type textarea "Use four"
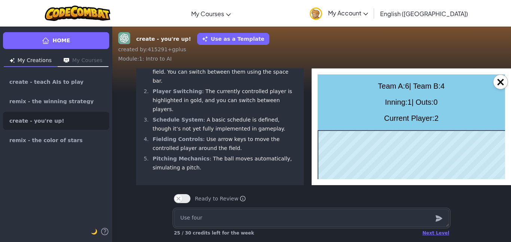
type textarea "x"
type textarea "Use four"
type textarea "x"
type textarea "Use four m"
type textarea "x"
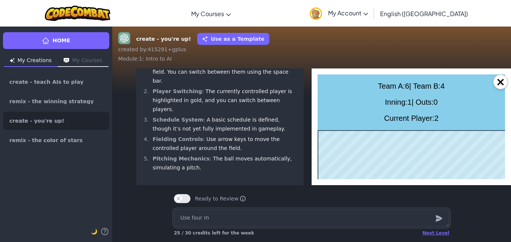
type textarea "Use four ma"
type textarea "x"
type textarea "Use four m"
type textarea "x"
type textarea "Use four"
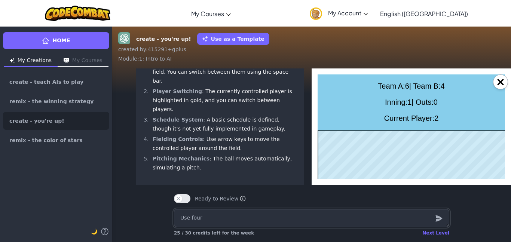
type textarea "x"
type textarea "Use four ba"
type textarea "x"
type textarea "Use four bas"
type textarea "x"
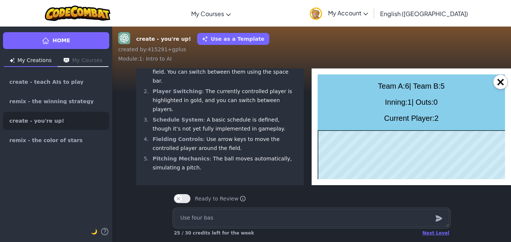
type textarea "Use four base"
type textarea "x"
type textarea "Use four bases"
type textarea "x"
type textarea "Use four bases"
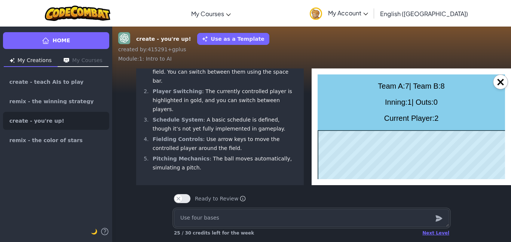
type textarea "x"
type textarea "Use four bases"
type textarea "x"
type textarea "Use four bases,"
type textarea "x"
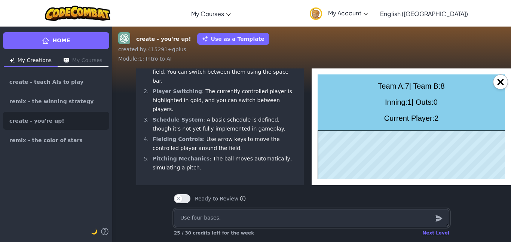
type textarea "Use four bases, a"
type textarea "x"
type textarea "Use four bases, ad"
type textarea "x"
type textarea "Use four bases, add"
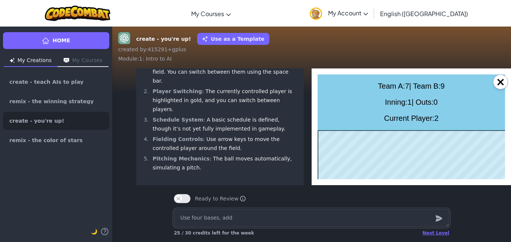
type textarea "x"
type textarea "Use four bases, add"
type textarea "x"
type textarea "Use four bases, add f"
type textarea "x"
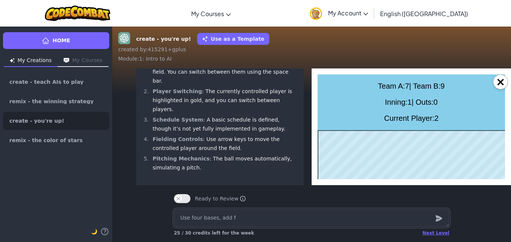
type textarea "Use four bases, add fo"
type textarea "x"
type textarea "Use four bases, add fou"
type textarea "x"
type textarea "Use four bases, add foul"
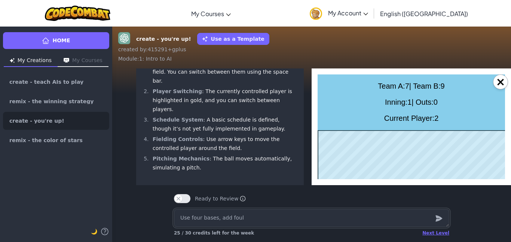
type textarea "x"
type textarea "Use four bases, add fould"
type textarea "x"
type textarea "Use four bases, add fould"
click at [349, 220] on textarea "Use four bases, including home plate" at bounding box center [311, 218] width 275 height 18
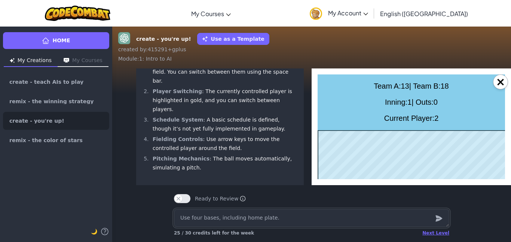
click at [240, 218] on textarea "Use four bases, including home plate." at bounding box center [311, 218] width 275 height 18
click at [281, 219] on textarea "Use four bases, including a home plate." at bounding box center [311, 218] width 275 height 18
click at [369, 221] on textarea "Use four bases, including a home plate. Add an infield in a" at bounding box center [311, 218] width 275 height 18
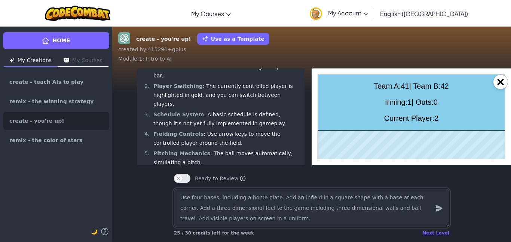
scroll to position [-80, 1]
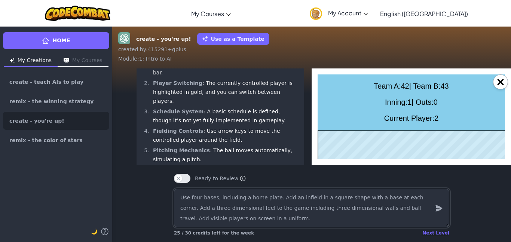
click at [231, 212] on textarea "Use four bases, including a home plate. Add an infield in a square shape with a…" at bounding box center [311, 208] width 275 height 38
drag, startPoint x: 248, startPoint y: 223, endPoint x: 181, endPoint y: 198, distance: 71.9
click at [181, 198] on textarea "Use four bases, including a home plate. Add an infield in a square shape with a…" at bounding box center [311, 208] width 275 height 38
click at [298, 99] on li "Player Switching : The currently controlled player is highlighted in gold, and …" at bounding box center [224, 91] width 147 height 27
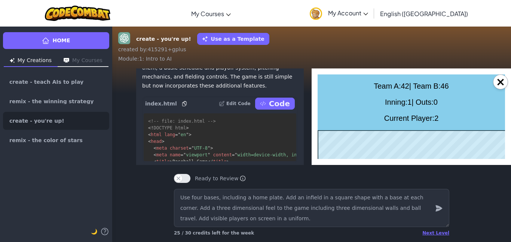
scroll to position [-212, 2]
click at [503, 78] on button "×" at bounding box center [500, 81] width 15 height 15
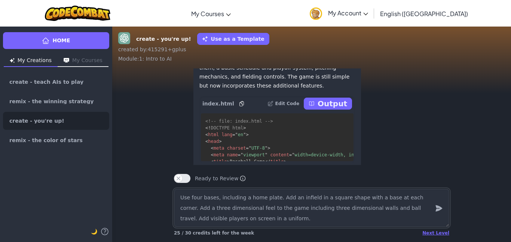
scroll to position [-212, 0]
click at [322, 109] on p "Output" at bounding box center [332, 103] width 30 height 10
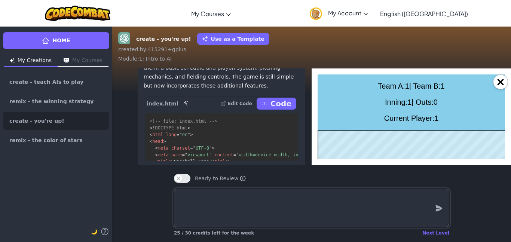
scroll to position [-192, 0]
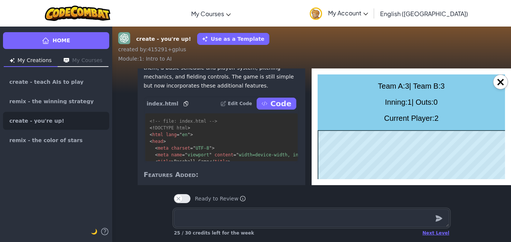
click at [392, 218] on textarea at bounding box center [311, 218] width 275 height 18
paste textarea "Use four bases, including a home plate. Add an infield in a square shape with a…"
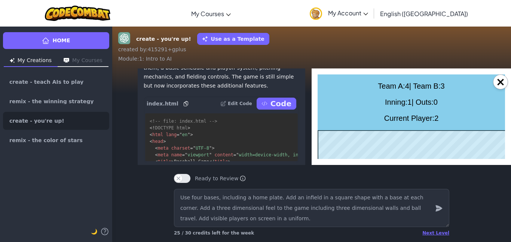
click at [438, 210] on icon "submit" at bounding box center [438, 208] width 8 height 9
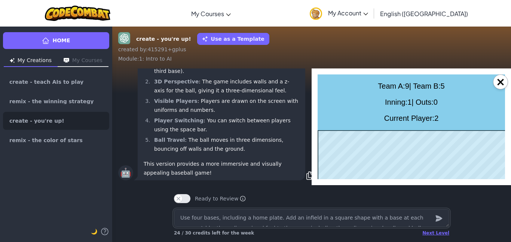
scroll to position [0, 0]
click at [502, 89] on body "Team A: 9 | Team B: 7 Inning: 1 | Outs: 0 Current Player: 2" at bounding box center [410, 181] width 187 height 199
click at [504, 80] on button "×" at bounding box center [500, 81] width 15 height 15
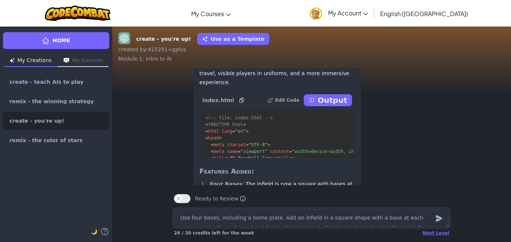
scroll to position [-131, 0]
click at [341, 105] on p "Output" at bounding box center [332, 100] width 30 height 10
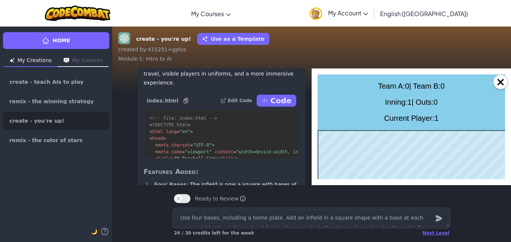
scroll to position [0, 0]
click at [367, 226] on textarea "Use four bases, including a home plate. Add an infield in a square shape with a…" at bounding box center [311, 218] width 275 height 18
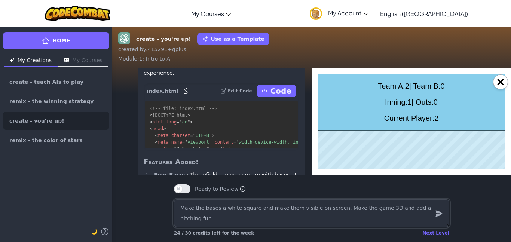
scroll to position [-141, 0]
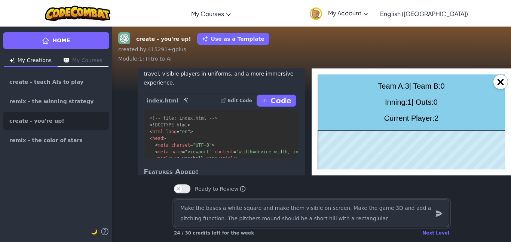
click at [341, 219] on textarea "Make the bases a white square and make them visible on screen. Make the game 3D…" at bounding box center [311, 213] width 275 height 28
click at [368, 214] on textarea "Make the bases a white square and make them visible on screen. Make the game 3D…" at bounding box center [311, 213] width 275 height 28
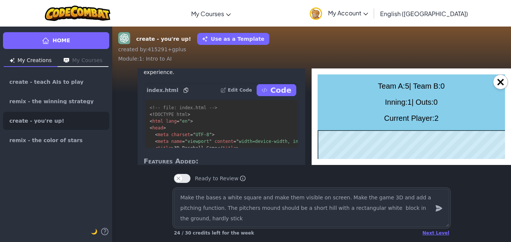
scroll to position [-151, 0]
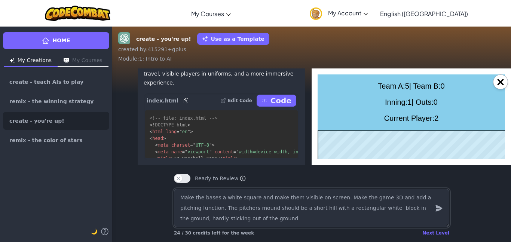
click at [360, 208] on textarea "Make the bases a white square and make them visible on screen. Make the game 3D…" at bounding box center [311, 208] width 275 height 38
click at [385, 207] on textarea "Make the bases a white square and make them visible on screen. Make the game 3D…" at bounding box center [311, 208] width 275 height 38
click at [268, 218] on textarea "Make the bases a white square and make them visible on screen. Make the game 3D…" at bounding box center [311, 208] width 275 height 38
click at [405, 209] on textarea "Make the bases a white square and make them visible on screen. Make the game 3D…" at bounding box center [311, 208] width 275 height 38
click at [340, 216] on textarea "Make the bases a white square and make them visible on screen. Make the game 3D…" at bounding box center [311, 208] width 275 height 38
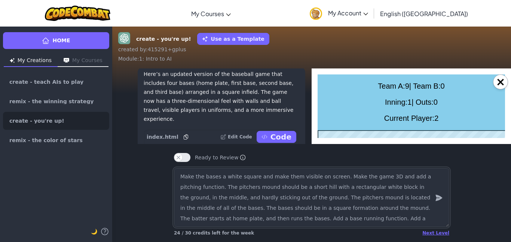
scroll to position [-219, 0]
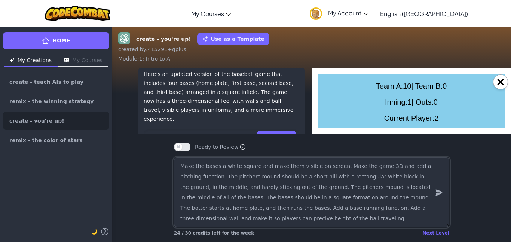
click at [194, 219] on textarea "Make the bases a white square and make them visible on screen. Make the game 3D…" at bounding box center [311, 192] width 275 height 70
click at [265, 221] on textarea "Make the bases a white square and make them visible on screen. Make the game 3D…" at bounding box center [311, 192] width 275 height 70
click at [435, 193] on icon "submit" at bounding box center [438, 192] width 8 height 9
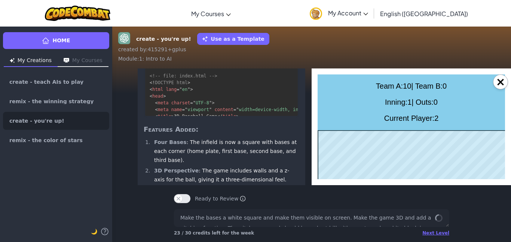
scroll to position [0, 0]
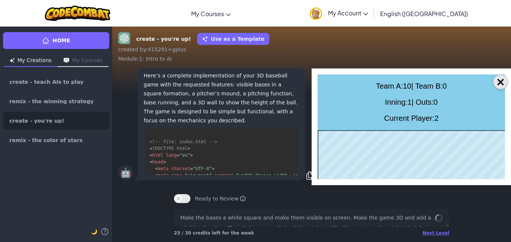
click at [499, 83] on button "×" at bounding box center [500, 81] width 15 height 15
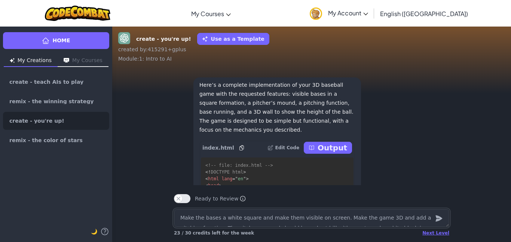
scroll to position [-187, 0]
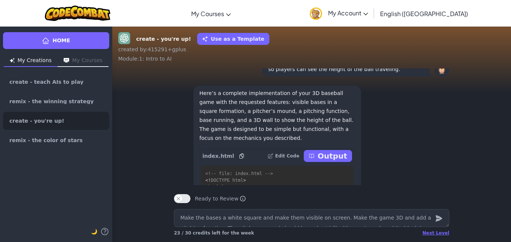
click at [341, 158] on p "Output" at bounding box center [332, 156] width 30 height 10
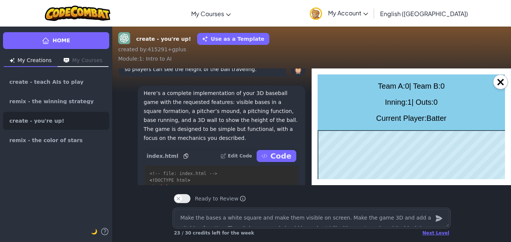
scroll to position [0, 0]
click at [416, 222] on textarea "p" at bounding box center [311, 218] width 275 height 18
click at [394, 225] on textarea at bounding box center [311, 218] width 275 height 18
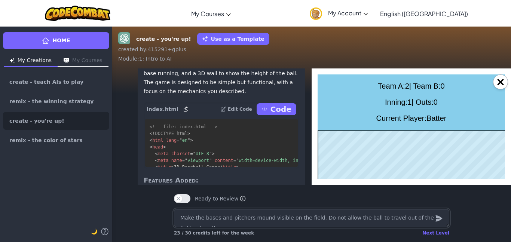
scroll to position [-150, 0]
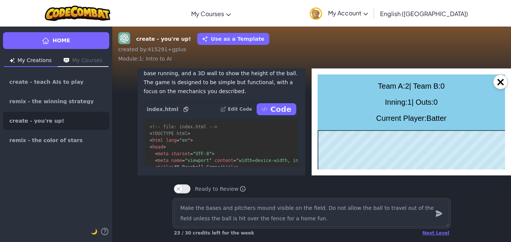
click at [259, 221] on textarea "Make the bases and pitchers mound visible on the field. Do not allow the ball t…" at bounding box center [311, 213] width 275 height 28
click at [297, 219] on textarea "Make the bases and pitchers mound visible on the field. Do not allow the ball t…" at bounding box center [311, 213] width 275 height 28
click at [360, 219] on textarea "Make the bases and pitchers mound visible on the field. Do not allow the ball t…" at bounding box center [311, 213] width 275 height 28
click at [435, 217] on icon "submit" at bounding box center [438, 213] width 8 height 9
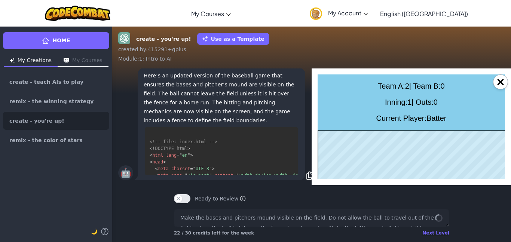
scroll to position [-1611, 0]
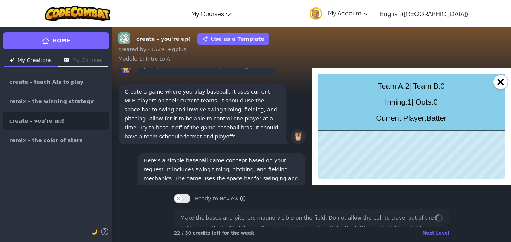
click at [433, 116] on span "Batter" at bounding box center [436, 118] width 20 height 8
click at [500, 83] on button "×" at bounding box center [500, 81] width 15 height 15
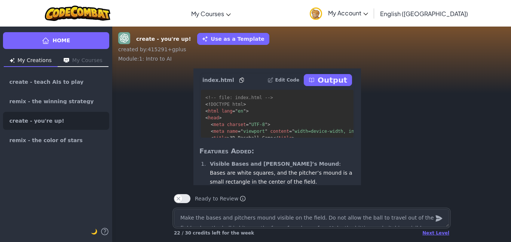
scroll to position [-133, 0]
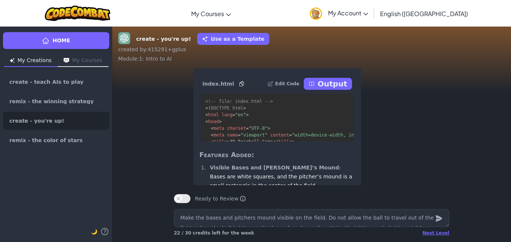
click at [347, 90] on button "Output" at bounding box center [328, 84] width 48 height 12
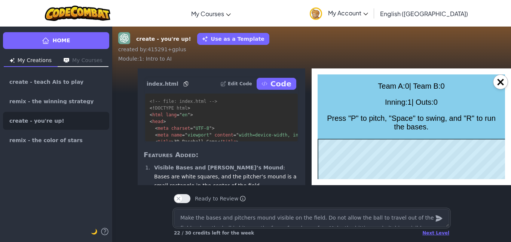
scroll to position [0, 0]
click at [375, 207] on div "Next Level 22 / 30 credits left for the week" at bounding box center [311, 224] width 287 height 36
click at [358, 221] on textarea at bounding box center [311, 218] width 275 height 18
click at [438, 216] on icon "submit" at bounding box center [438, 218] width 7 height 6
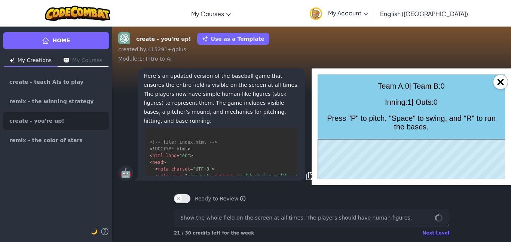
scroll to position [1502, 0]
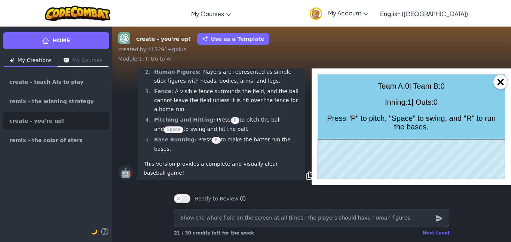
click at [438, 216] on icon "submit" at bounding box center [438, 218] width 7 height 6
click at [504, 79] on button "×" at bounding box center [500, 81] width 15 height 15
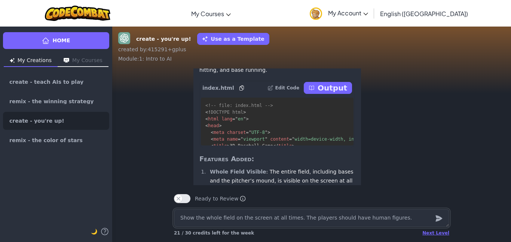
scroll to position [-128, 0]
click at [324, 93] on p "Output" at bounding box center [332, 88] width 30 height 10
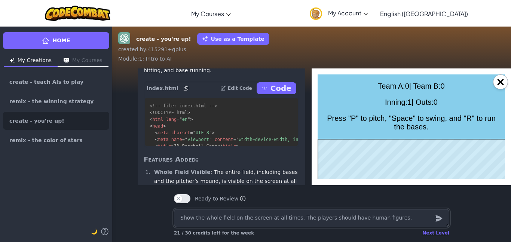
scroll to position [0, 0]
click at [356, 225] on textarea "Show the whole field on the screen at all times. The players should have human …" at bounding box center [311, 218] width 275 height 18
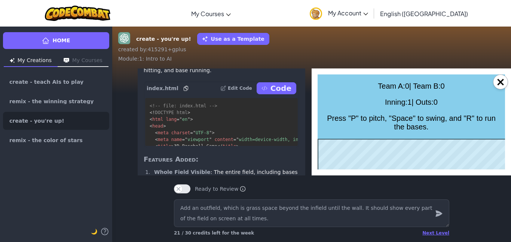
click at [442, 215] on icon "submit" at bounding box center [438, 213] width 8 height 9
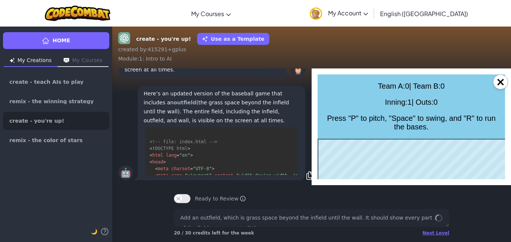
scroll to position [170, 0]
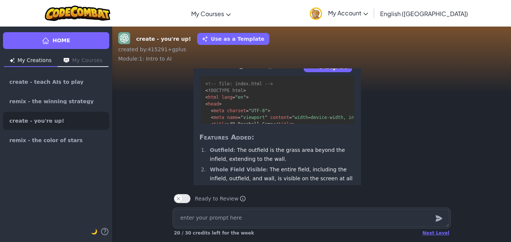
scroll to position [-89, 0]
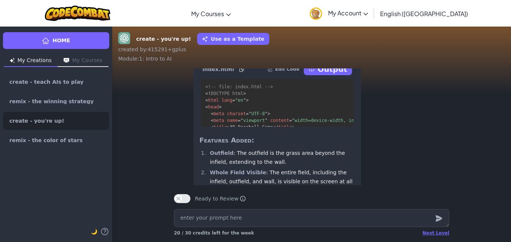
click at [321, 75] on button "Output" at bounding box center [328, 69] width 48 height 12
type textarea "x"
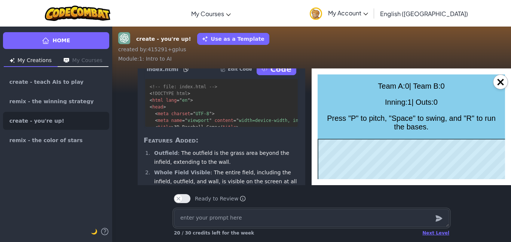
scroll to position [0, 0]
click at [361, 214] on textarea at bounding box center [311, 218] width 275 height 18
type textarea "T"
type textarea "x"
type textarea "Th"
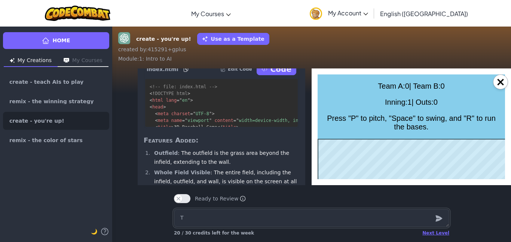
type textarea "x"
type textarea "The"
type textarea "x"
type textarea "The b"
type textarea "x"
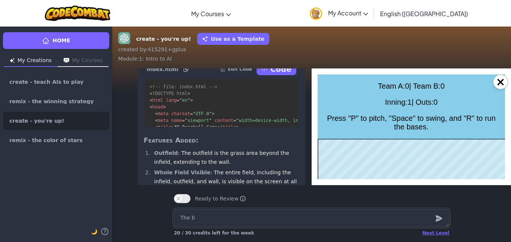
type textarea "The ba"
type textarea "x"
type textarea "The bas"
type textarea "x"
type textarea "The basa"
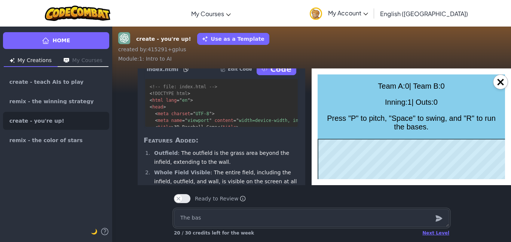
type textarea "x"
type textarea "The bas"
type textarea "x"
type textarea "The ba"
type textarea "x"
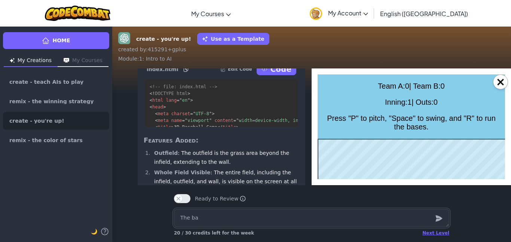
type textarea "The b"
type textarea "x"
type textarea "The"
type textarea "x"
type textarea "The"
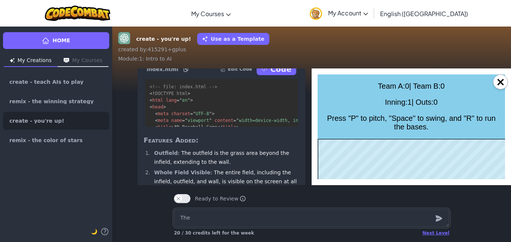
type textarea "x"
type textarea "Th"
type textarea "x"
type textarea "T"
type textarea "x"
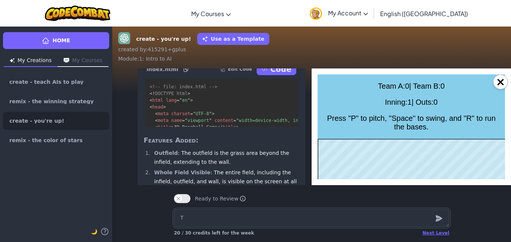
type textarea "x"
type textarea "T"
type textarea "x"
type textarea "Th"
type textarea "x"
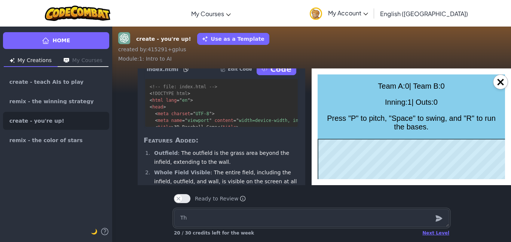
type textarea "The"
type textarea "x"
type textarea "The"
type textarea "x"
type textarea "The b"
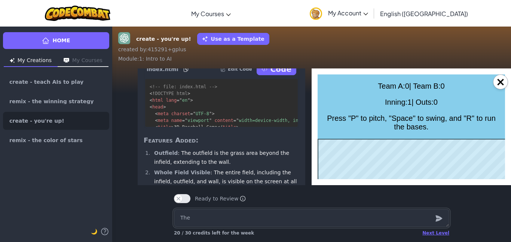
type textarea "x"
type textarea "The ba"
type textarea "x"
type textarea "The bas"
type textarea "x"
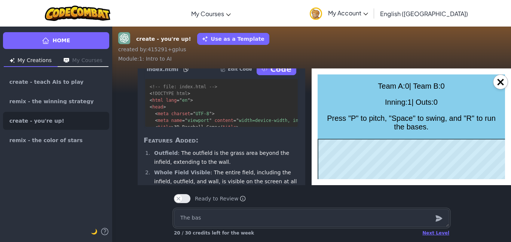
type textarea "The base"
type textarea "x"
type textarea "The bases"
type textarea "x"
type textarea "The bases"
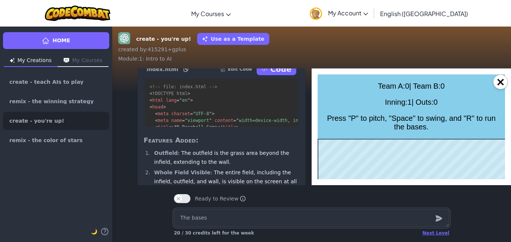
type textarea "x"
type textarea "The bases s"
type textarea "x"
type textarea "The bases sh"
type textarea "x"
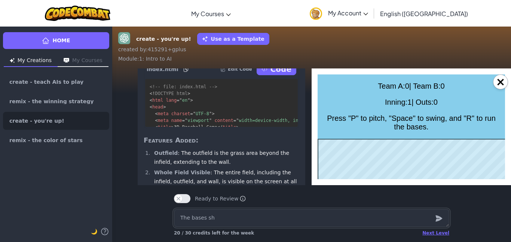
type textarea "The bases sho"
type textarea "x"
type textarea "The bases shou"
type textarea "x"
type textarea "The bases shoul"
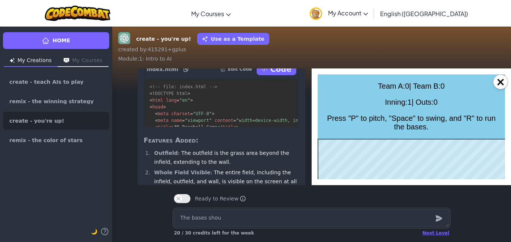
type textarea "x"
type textarea "The bases should"
type textarea "x"
type textarea "The bases should"
type textarea "x"
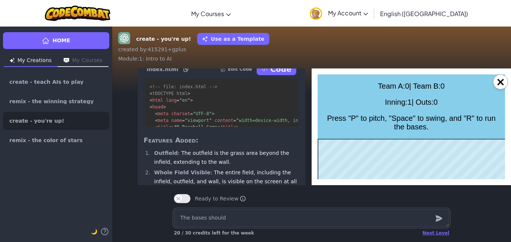
type textarea "The bases should b"
type textarea "x"
type textarea "The bases should be"
type textarea "x"
type textarea "The bases should be"
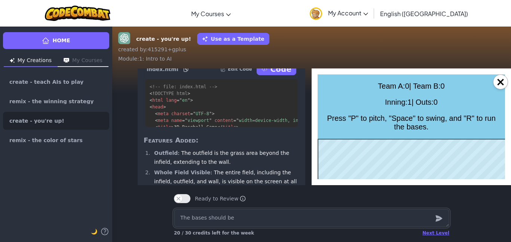
type textarea "x"
type textarea "The bases should be s"
type textarea "x"
type textarea "The bases should be sm"
type textarea "x"
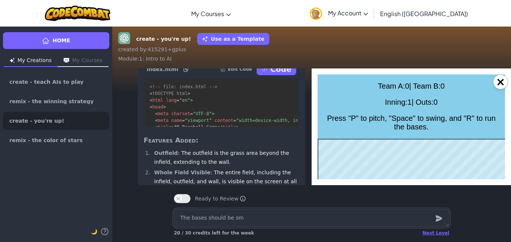
type textarea "The bases should be sma"
type textarea "x"
type textarea "The bases should be smal"
type textarea "x"
type textarea "The bases should be small"
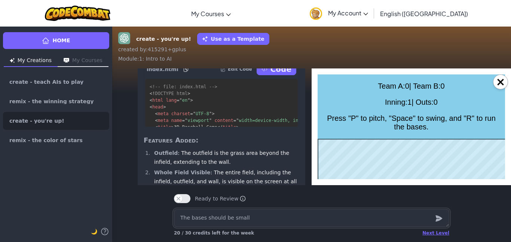
type textarea "x"
type textarea "The bases should be small w"
type textarea "x"
type textarea "The bases should be small wh"
type textarea "x"
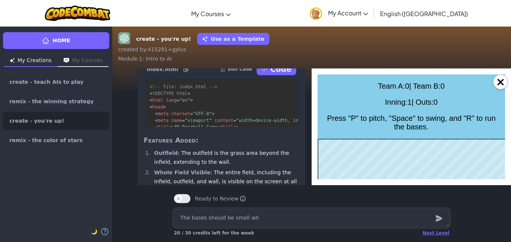
type textarea "The bases should be small whi"
type textarea "x"
type textarea "The bases should be small whit"
type textarea "x"
type textarea "The bases should be small white"
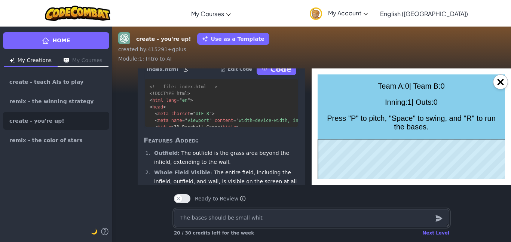
type textarea "x"
type textarea "The bases should be small white"
type textarea "x"
type textarea "The bases should be small white s"
type textarea "x"
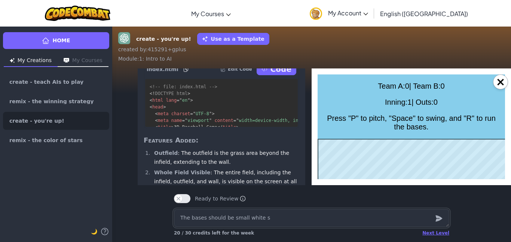
type textarea "The bases should be small white sq"
type textarea "x"
type textarea "The bases should be small white squ"
type textarea "x"
type textarea "The bases should be small white squa"
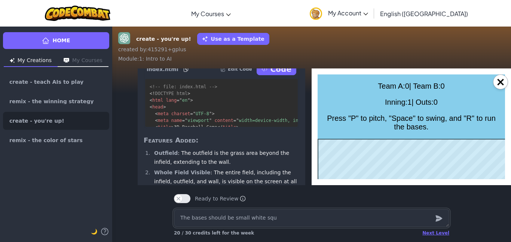
type textarea "x"
type textarea "The bases should be small white squar"
type textarea "x"
type textarea "The bases should be small white square"
type textarea "x"
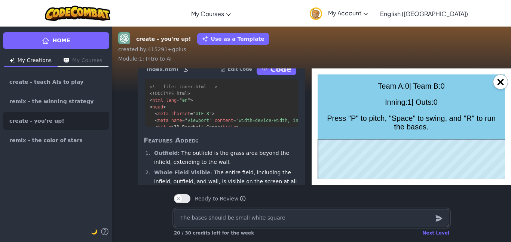
type textarea "The bases should be small white squares"
type textarea "x"
type textarea "The bases should be small white squares"
type textarea "x"
type textarea "The bases should be small white squares o"
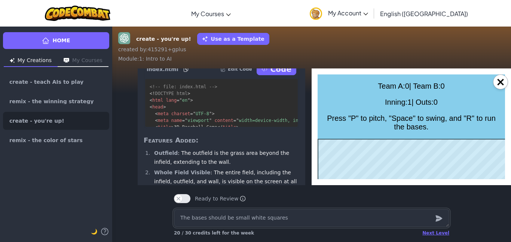
type textarea "x"
type textarea "The bases should be small white squares on"
type textarea "x"
type textarea "The bases should be small white squares on"
type textarea "x"
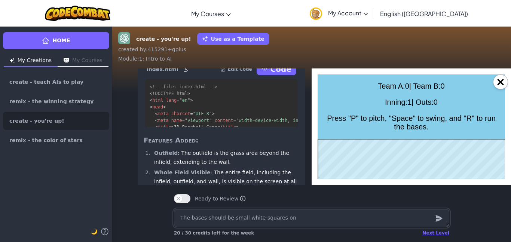
type textarea "The bases should be small white squares on t"
type textarea "x"
type textarea "The bases should be small white squares on th"
type textarea "x"
type textarea "The bases should be small white squares on the"
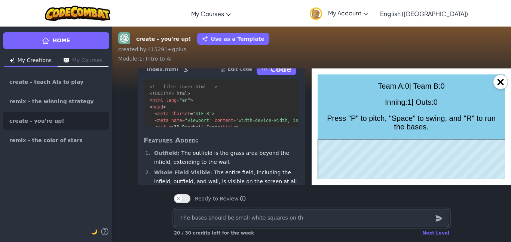
type textarea "x"
type textarea "The bases should be small white squares on the"
type textarea "x"
type textarea "The bases should be small white squares on the f"
type textarea "x"
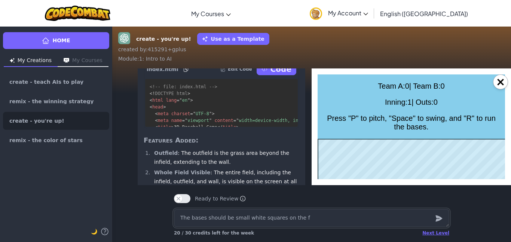
type textarea "The bases should be small white squares on the fi"
type textarea "x"
type textarea "The bases should be small white squares on the fie"
type textarea "x"
type textarea "The bases should be small white squares on the fiel"
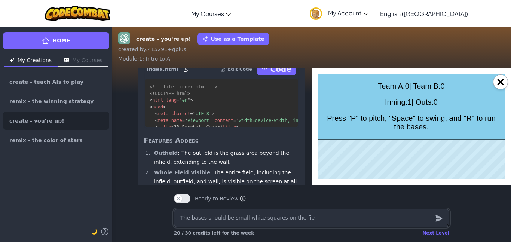
type textarea "x"
type textarea "The bases should be small white squares on the field"
type textarea "x"
type textarea "The bases should be small white squares on the field."
type textarea "x"
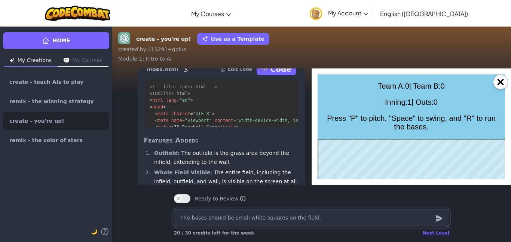
type textarea "The bases should be small white squares on the field."
type textarea "x"
type textarea "The bases should be small white squares on the field. T"
type textarea "x"
type textarea "The bases should be small white squares on the field."
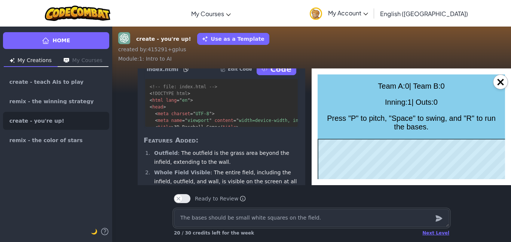
type textarea "x"
type textarea "The bases should be small white squares on the field."
type textarea "x"
type textarea "The bases should be small white squares on the field.T"
type textarea "x"
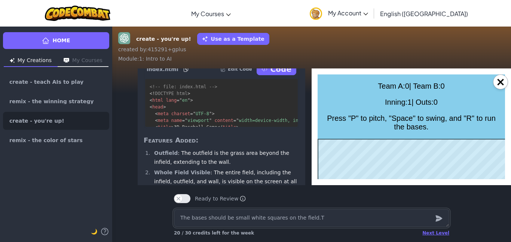
type textarea "The bases should be small white squares on the field."
type textarea "x"
type textarea "The bases should be small white squares on the field."
type textarea "x"
type textarea "The bases should be small white squares on the field. T"
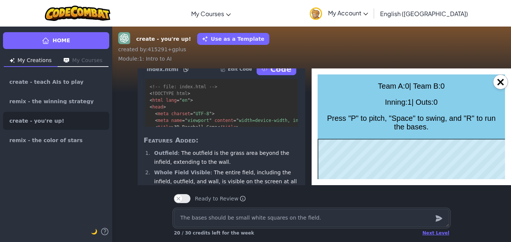
type textarea "x"
type textarea "The bases should be small white squares on the field. Th"
type textarea "x"
type textarea "The bases should be small white squares on the field. The"
type textarea "x"
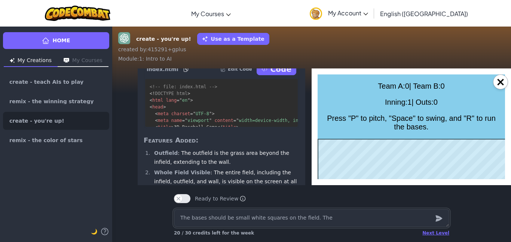
type textarea "The bases should be small white squares on the field. They"
type textarea "x"
type textarea "The bases should be small white squares on the field. They"
type textarea "x"
type textarea "The bases should be small white squares on the field. They s"
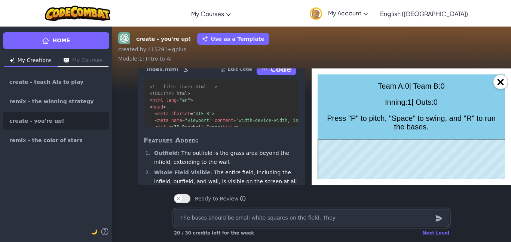
type textarea "x"
type textarea "The bases should be small white squares on the field. They sh"
type textarea "x"
type textarea "The bases should be small white squares on the field. They sho"
type textarea "x"
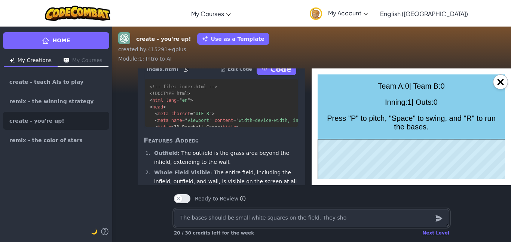
type textarea "The bases should be small white squares on the field. They shou"
type textarea "x"
type textarea "The bases should be small white squares on the field. They shoul"
type textarea "x"
type textarea "The bases should be small white squares on the field. They should"
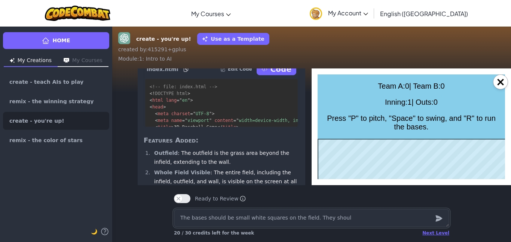
type textarea "x"
type textarea "The bases should be small white squares on the field. They should"
type textarea "x"
type textarea "The bases should be small white squares on the field. They should b"
type textarea "x"
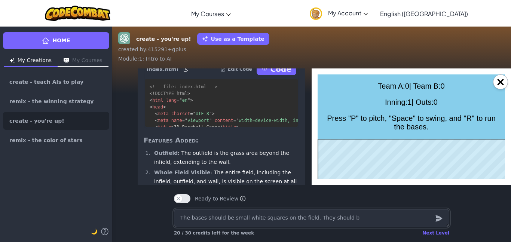
type textarea "The bases should be small white squares on the field. They should be"
type textarea "x"
type textarea "The bases should be small white squares on the field. They should be"
type textarea "x"
type textarea "The bases should be small white squares on the field. They should be v"
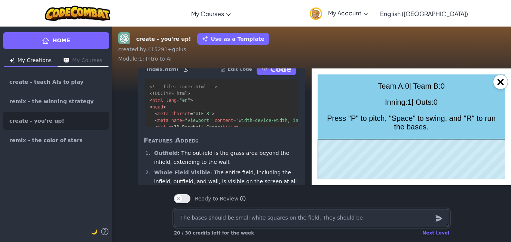
type textarea "x"
type textarea "The bases should be small white squares on the field. They should be vi"
type textarea "x"
type textarea "The bases should be small white squares on the field. They should be viv"
type textarea "x"
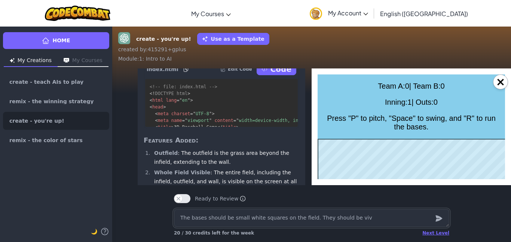
type textarea "The bases should be small white squares on the field. They should be vivi"
type textarea "x"
type textarea "The bases should be small white squares on the field. They should be viv"
type textarea "x"
type textarea "The bases should be small white squares on the field. They should be vi"
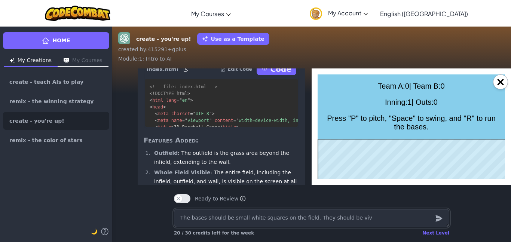
type textarea "x"
type textarea "The bases should be small white squares on the field. They should be vic"
type textarea "x"
type textarea "The bases should be small white squares on the field. They should be vi"
type textarea "x"
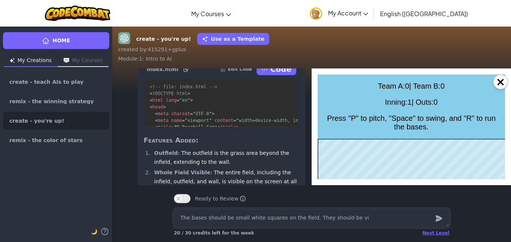
type textarea "The bases should be small white squares on the field. They should be vis"
type textarea "x"
type textarea "The bases should be small white squares on the field. They should be visi"
type textarea "x"
type textarea "The bases should be small white squares on the field. They should be visib"
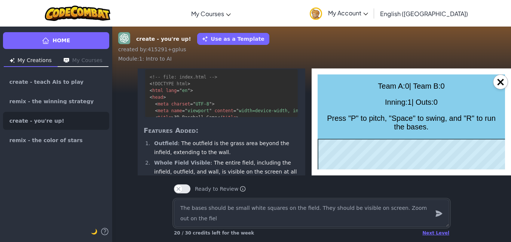
scroll to position [-99, 0]
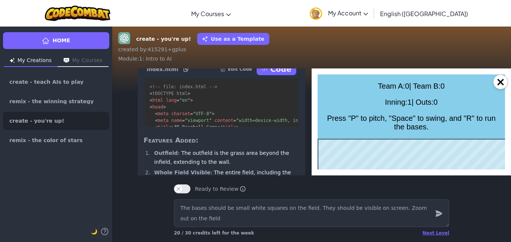
click at [442, 216] on icon "submit" at bounding box center [438, 213] width 8 height 9
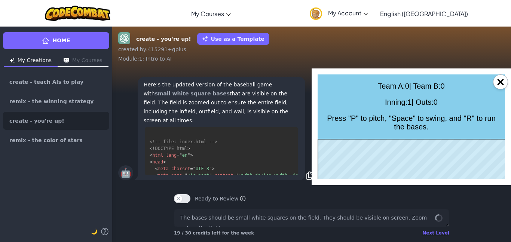
scroll to position [1663, 0]
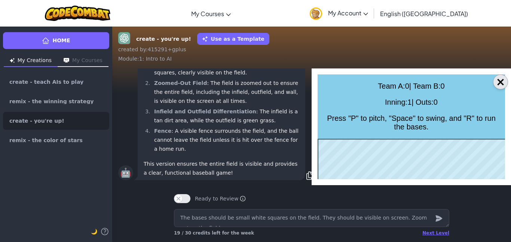
click at [500, 84] on button "×" at bounding box center [500, 81] width 15 height 15
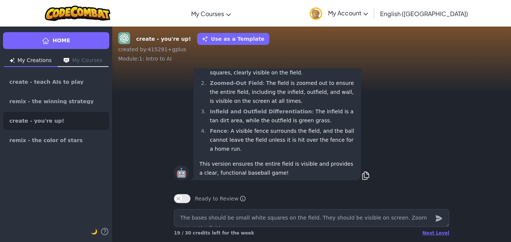
click at [251, 127] on li "Fence : A visible fence surrounds the field, and the ball cannot leave the fiel…" at bounding box center [280, 139] width 147 height 27
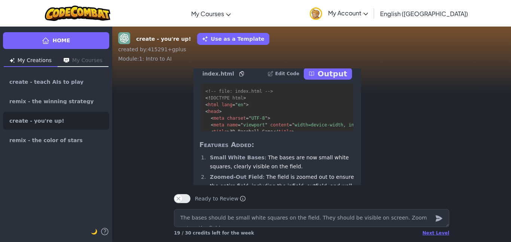
scroll to position [-112, 0]
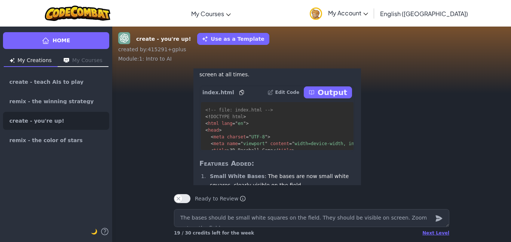
click at [347, 90] on button "Output" at bounding box center [328, 92] width 48 height 12
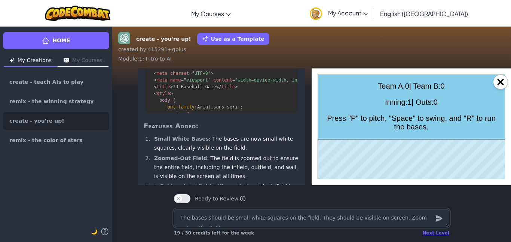
scroll to position [-71, 0]
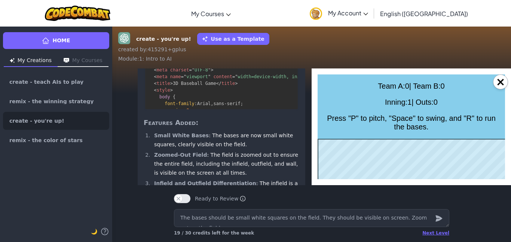
click at [439, 235] on div "Next Level" at bounding box center [435, 233] width 27 height 6
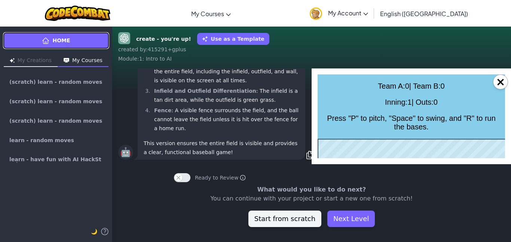
click at [87, 41] on link "Home" at bounding box center [56, 40] width 106 height 17
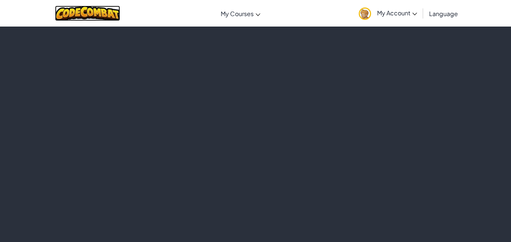
click at [84, 15] on img at bounding box center [87, 13] width 65 height 15
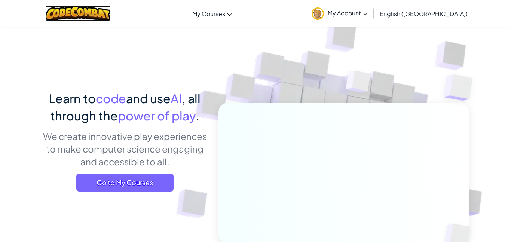
click at [99, 18] on img at bounding box center [77, 13] width 65 height 15
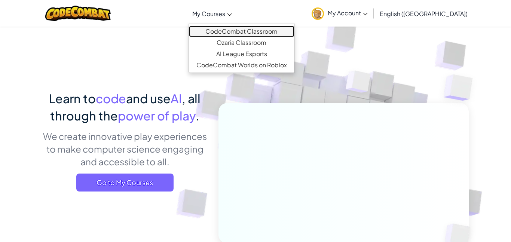
click at [278, 34] on link "CodeCombat Classroom" at bounding box center [241, 31] width 105 height 11
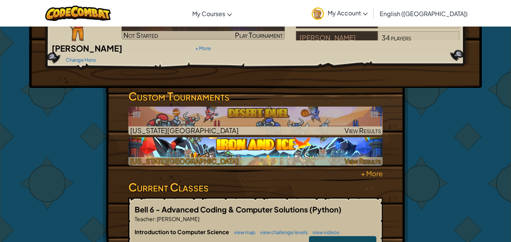
scroll to position [213, 0]
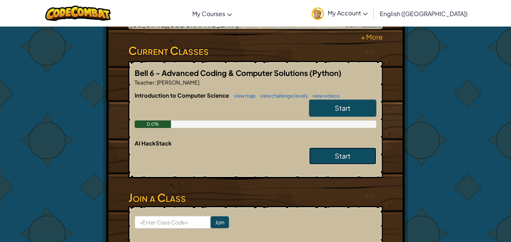
click at [332, 148] on link "Start" at bounding box center [342, 155] width 67 height 17
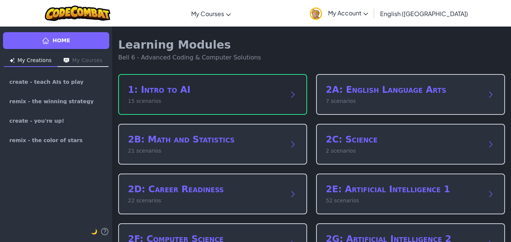
click at [268, 95] on h2 "1: Intro to AI" at bounding box center [205, 90] width 154 height 12
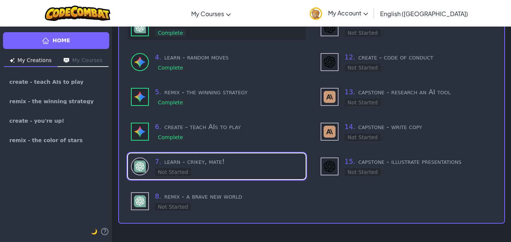
scroll to position [134, 0]
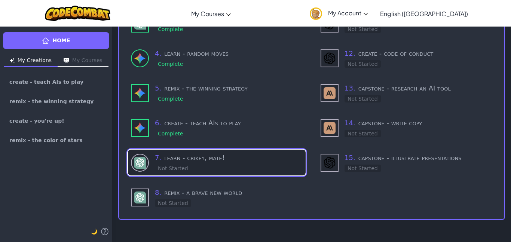
click at [213, 156] on h3 "7 . learn - crikey, mate!" at bounding box center [229, 157] width 148 height 10
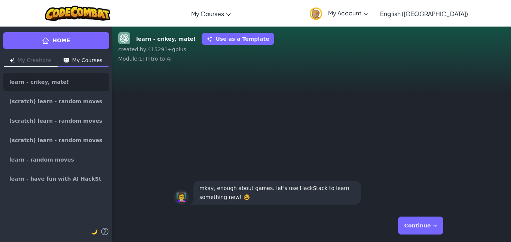
click at [401, 222] on button "Continue →" at bounding box center [420, 225] width 45 height 18
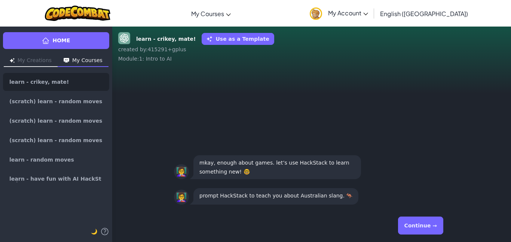
click at [403, 222] on button "Continue →" at bounding box center [420, 225] width 45 height 18
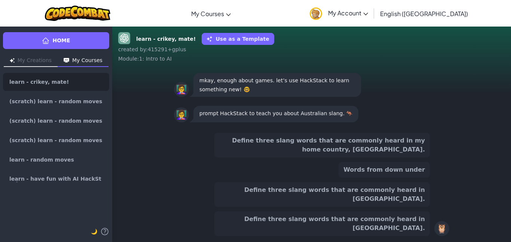
click at [410, 157] on button "Define three slang words that are commonly heard in my home country, Australia." at bounding box center [321, 145] width 215 height 25
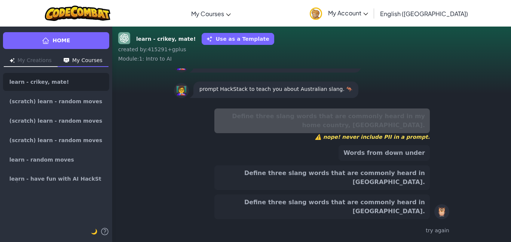
click at [410, 161] on button "Words from down under" at bounding box center [383, 153] width 91 height 16
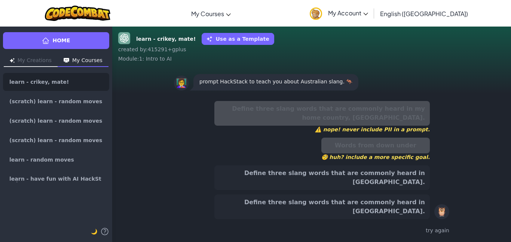
click at [417, 188] on button "Define three slang words that are commonly heard in Australia." at bounding box center [321, 177] width 215 height 25
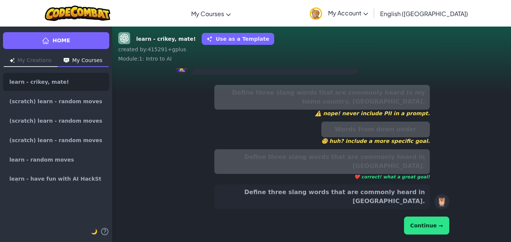
click at [425, 217] on button "Continue →" at bounding box center [426, 225] width 45 height 18
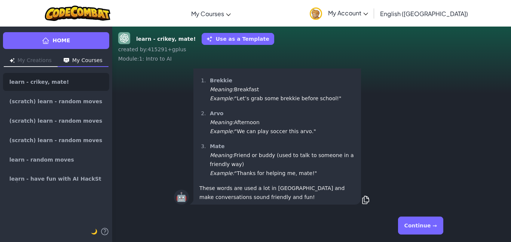
click at [425, 216] on button "Continue →" at bounding box center [420, 225] width 45 height 18
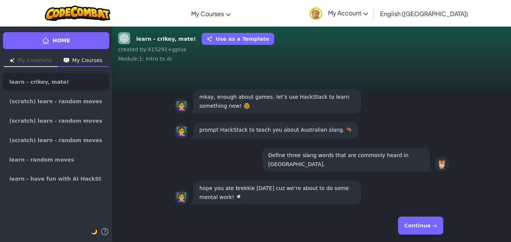
click at [425, 218] on button "Continue →" at bounding box center [420, 225] width 45 height 18
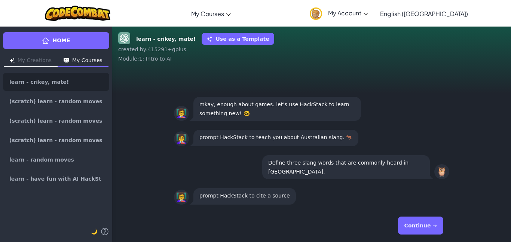
scroll to position [-7, 0]
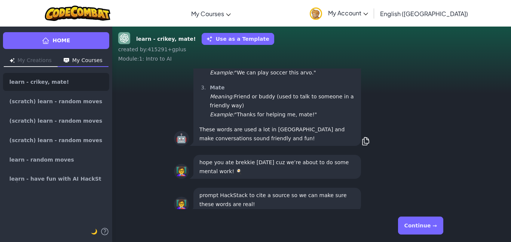
click at [424, 219] on button "Continue →" at bounding box center [420, 225] width 45 height 18
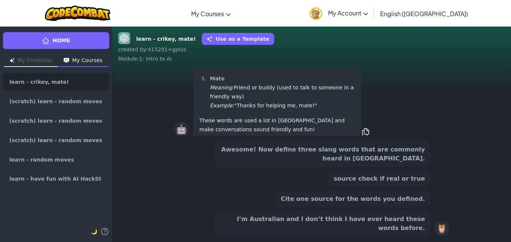
scroll to position [0, 0]
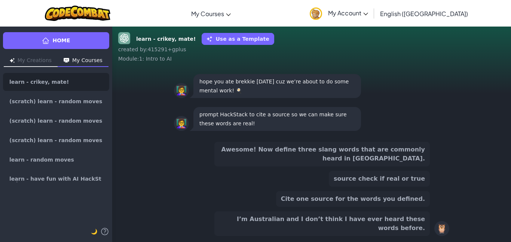
click at [365, 185] on button "source check if real or true" at bounding box center [379, 179] width 101 height 16
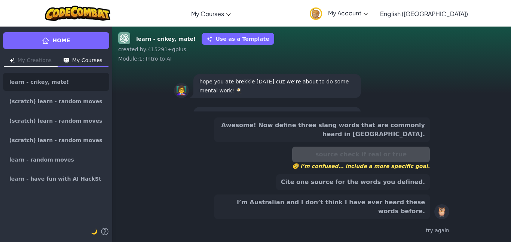
click at [350, 142] on button "Awesome! Now define three slang words that are commonly heard in Albania." at bounding box center [321, 129] width 215 height 25
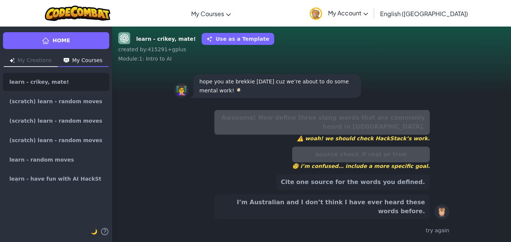
click at [360, 190] on button "Cite one source for the words you defined." at bounding box center [353, 182] width 154 height 16
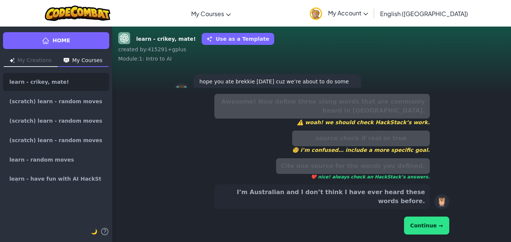
click at [431, 224] on button "Continue →" at bounding box center [426, 225] width 45 height 18
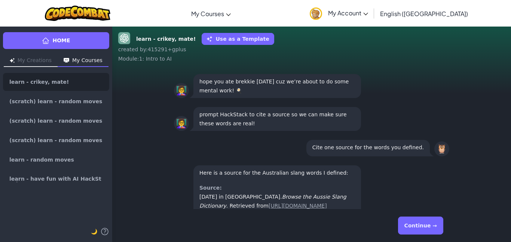
scroll to position [-29, 0]
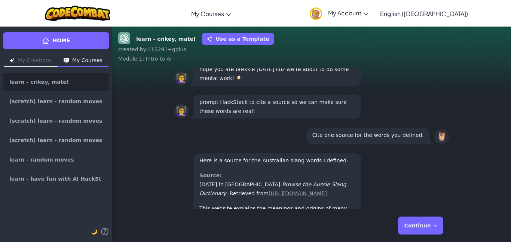
click at [404, 224] on button "Continue →" at bounding box center [420, 225] width 45 height 18
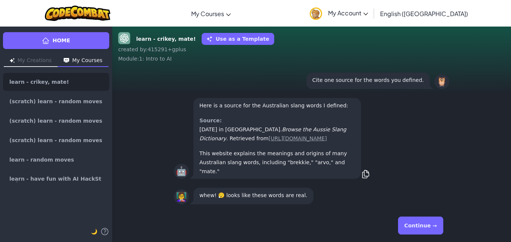
click at [404, 225] on button "Continue →" at bounding box center [420, 225] width 45 height 18
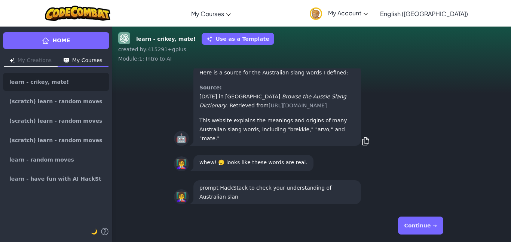
scroll to position [-7, 0]
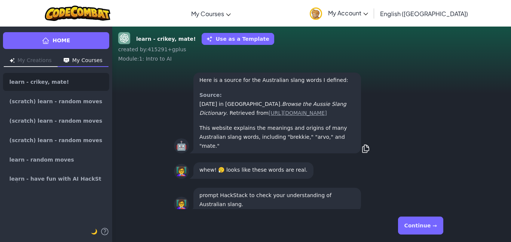
click at [404, 225] on button "Continue →" at bounding box center [420, 225] width 45 height 18
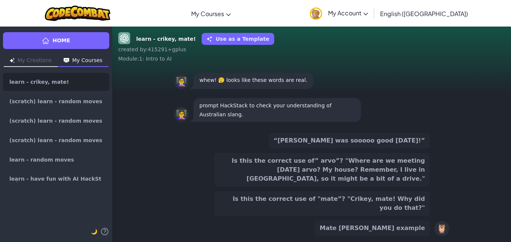
click at [404, 226] on button "Mate arvo brekkie example" at bounding box center [371, 228] width 115 height 16
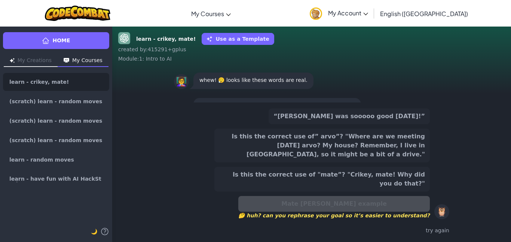
click at [379, 176] on button "Is this the correct use of "mate”? "Crikey, mate! Why did you do that?"" at bounding box center [321, 179] width 215 height 25
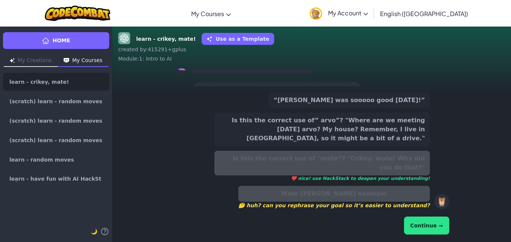
scroll to position [-40, 0]
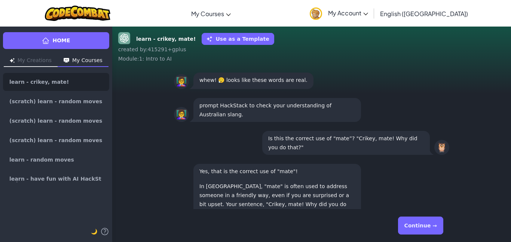
click at [430, 228] on button "Continue →" at bounding box center [420, 225] width 45 height 18
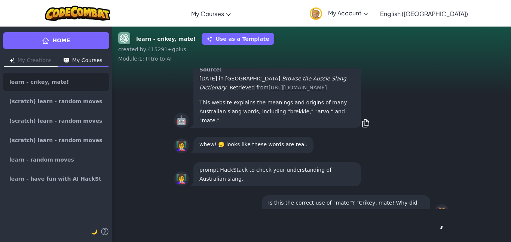
scroll to position [0, 0]
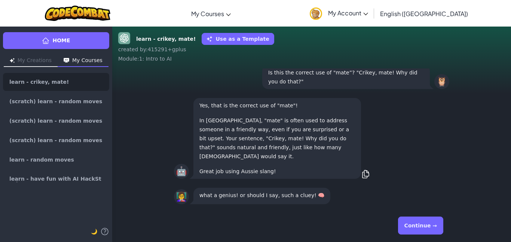
click at [430, 228] on button "Continue →" at bounding box center [420, 225] width 45 height 18
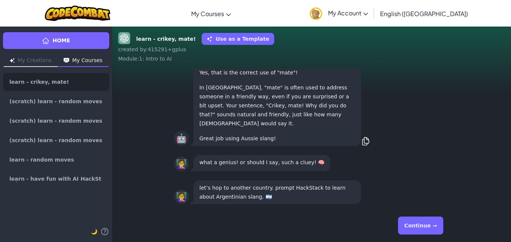
scroll to position [-7, 0]
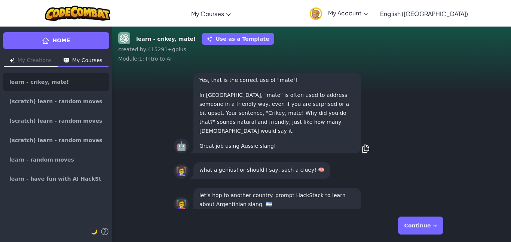
click at [429, 228] on button "Continue →" at bounding box center [420, 225] width 45 height 18
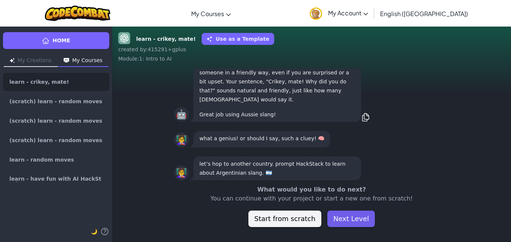
click at [336, 219] on button "Next Level" at bounding box center [350, 218] width 47 height 16
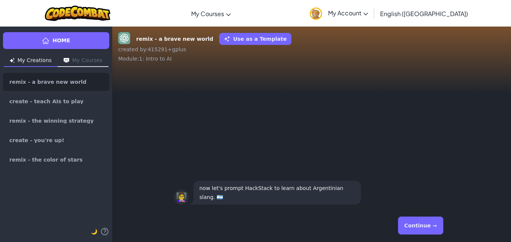
click at [431, 220] on button "Continue →" at bounding box center [420, 225] width 45 height 18
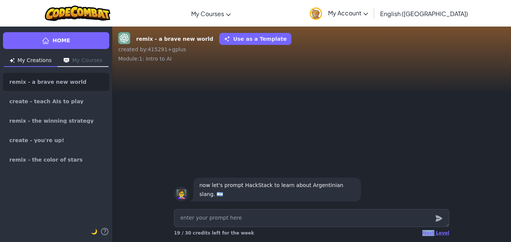
click at [431, 220] on div at bounding box center [438, 218] width 15 height 18
click at [390, 211] on textarea at bounding box center [311, 218] width 275 height 18
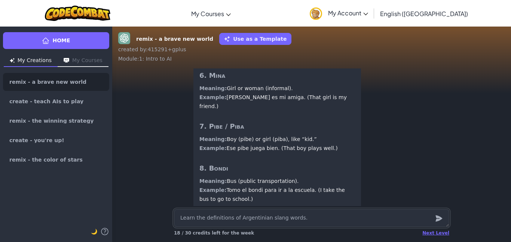
scroll to position [0, 0]
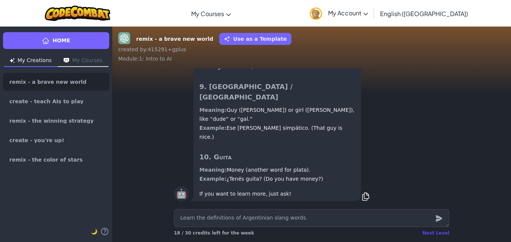
click at [433, 230] on div "Next Level" at bounding box center [435, 233] width 27 height 6
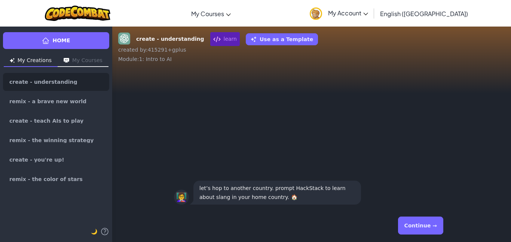
click at [425, 223] on button "Continue →" at bounding box center [420, 225] width 45 height 18
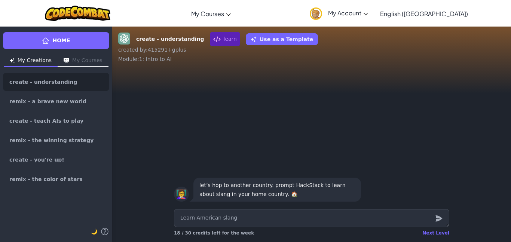
click at [438, 216] on icon "submit" at bounding box center [438, 218] width 8 height 9
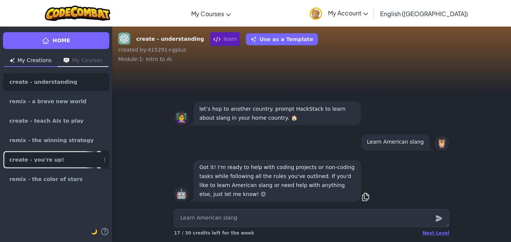
click at [70, 157] on link "create - you're up!" at bounding box center [56, 160] width 106 height 18
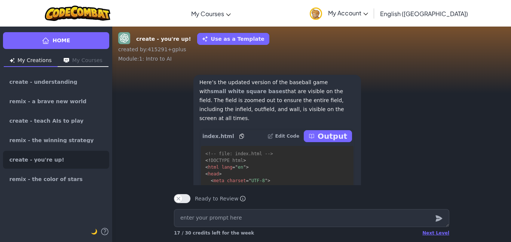
scroll to position [-158, 0]
click at [334, 136] on p "Output" at bounding box center [332, 138] width 30 height 10
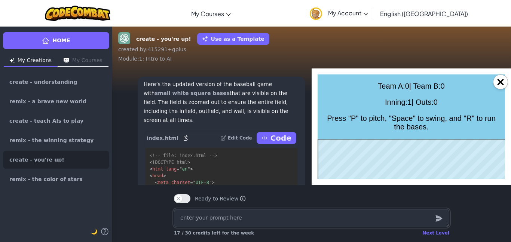
scroll to position [0, 0]
click at [504, 83] on button "×" at bounding box center [500, 81] width 15 height 15
